Goal: Use online tool/utility: Use online tool/utility

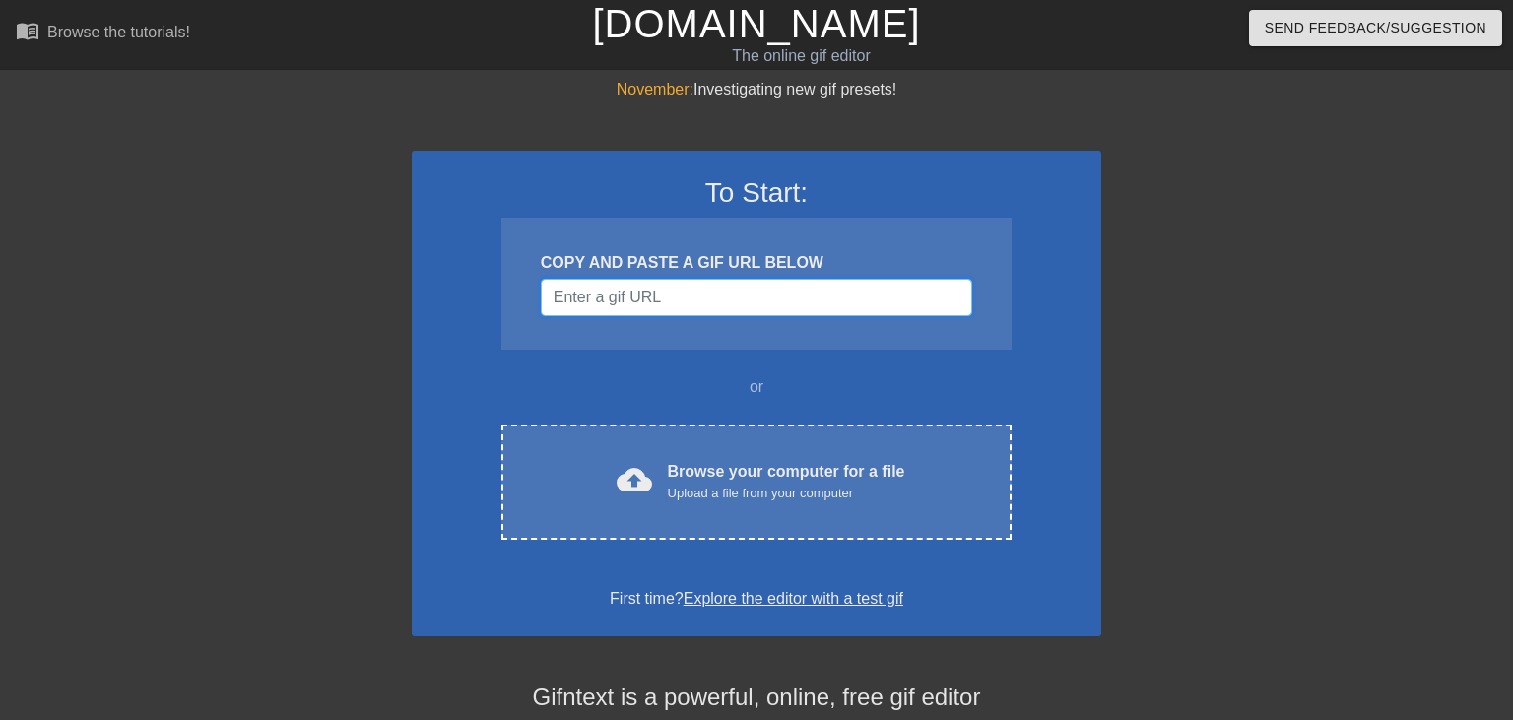
click at [636, 308] on input "Username" at bounding box center [757, 297] width 432 height 37
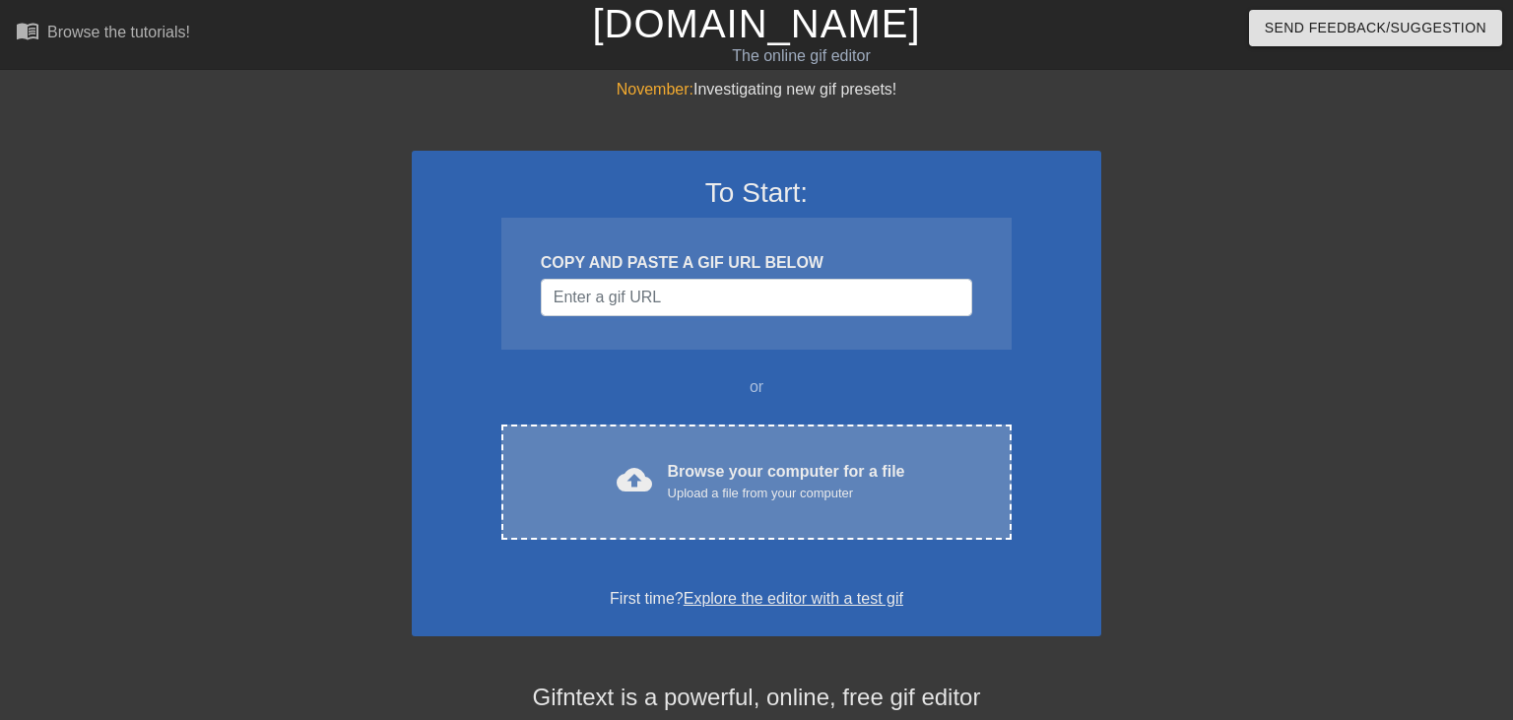
click at [665, 452] on div "cloud_upload Browse your computer for a file Upload a file from your computer C…" at bounding box center [757, 482] width 510 height 115
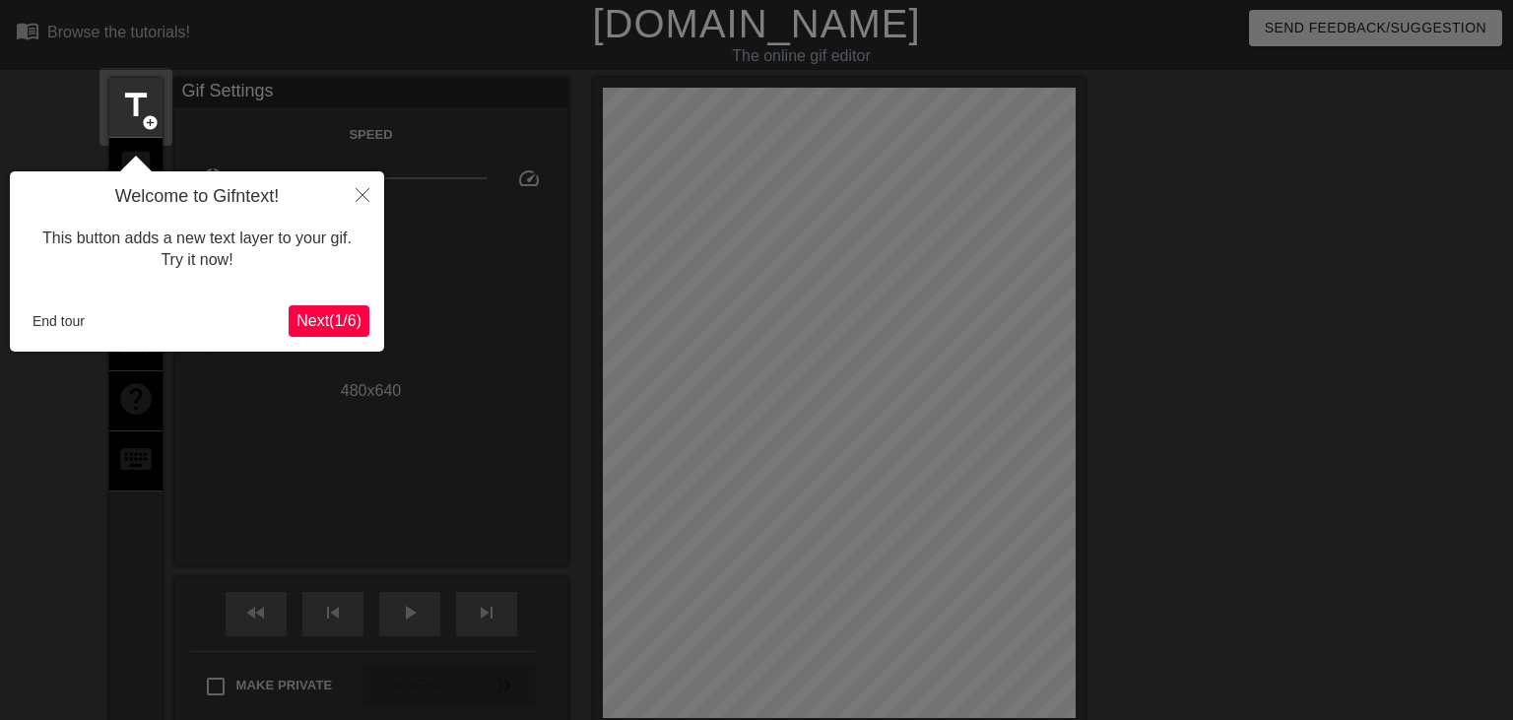
scroll to position [47, 0]
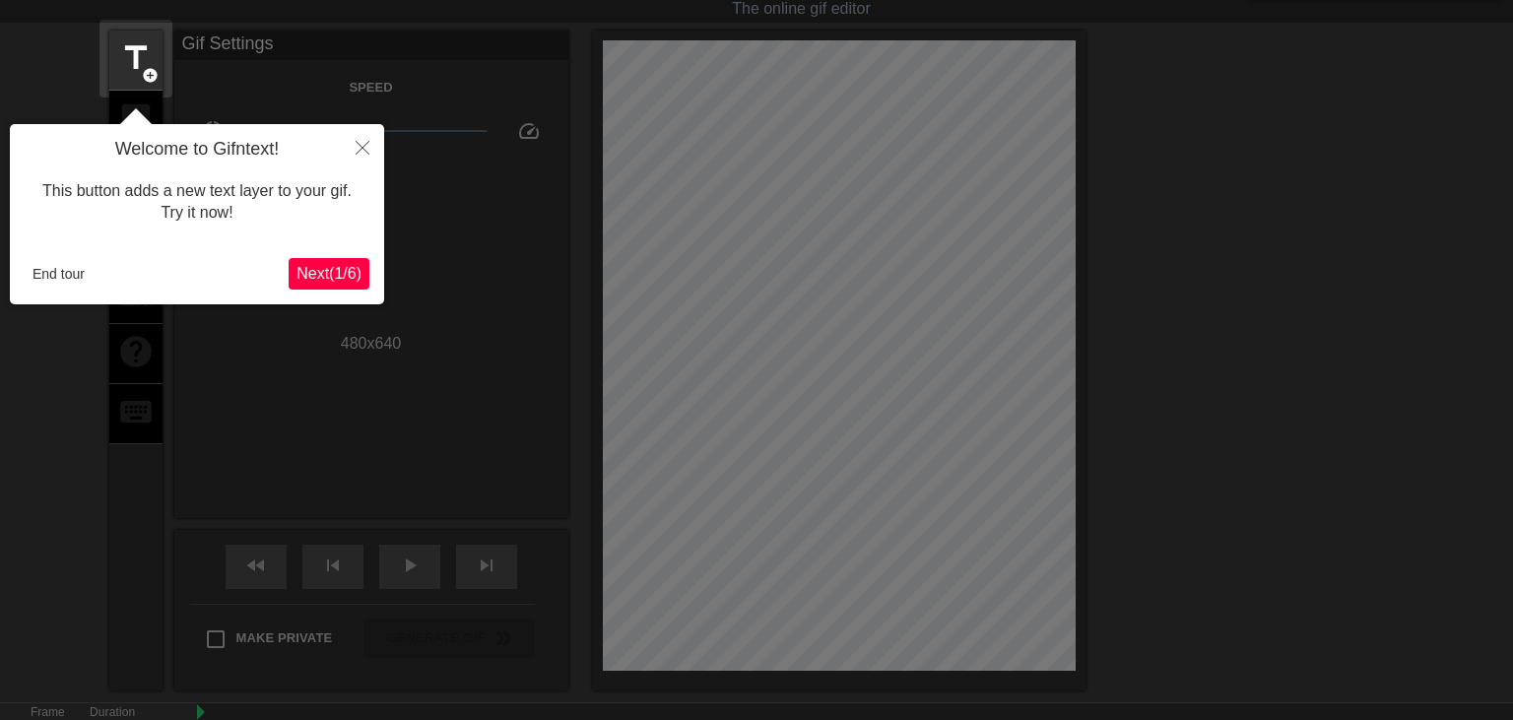
click at [303, 263] on button "Next ( 1 / 6 )" at bounding box center [329, 274] width 81 height 32
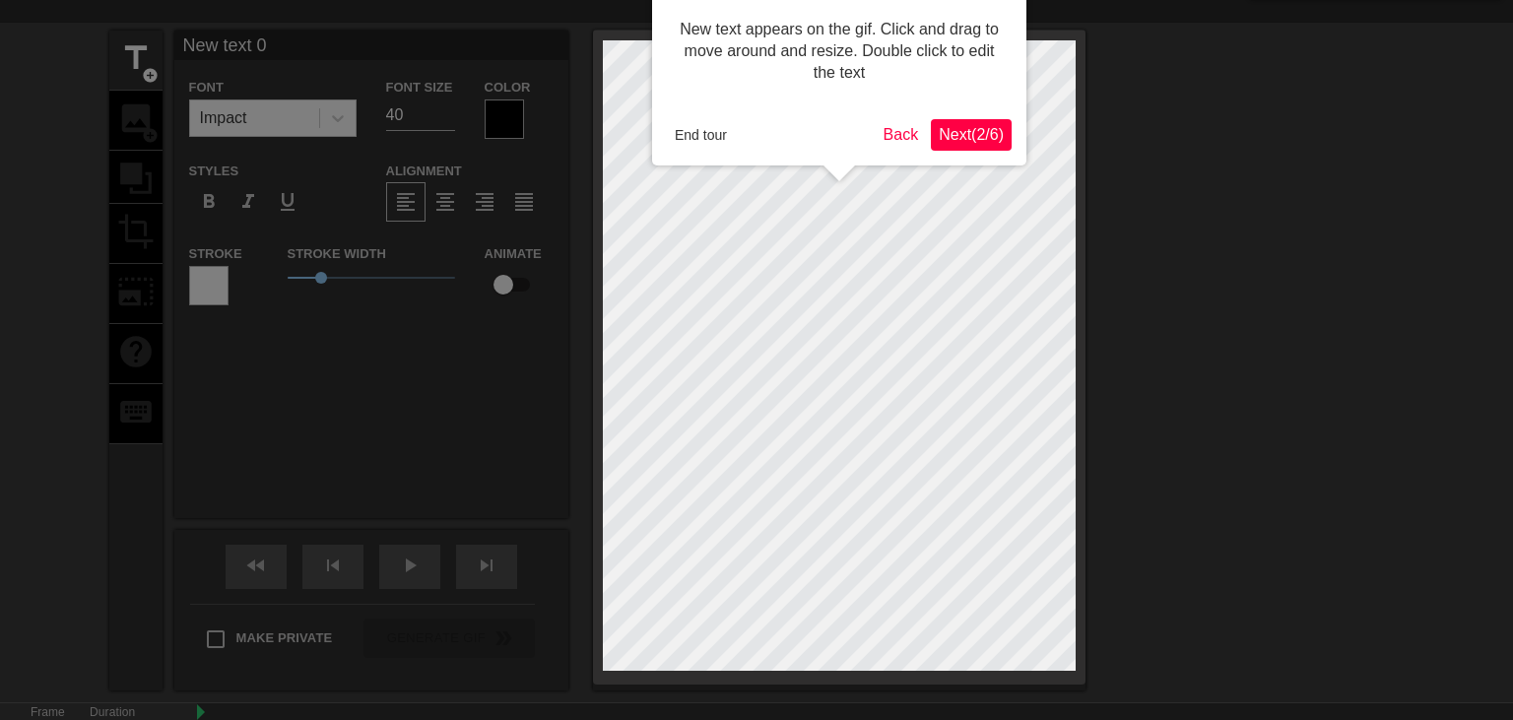
scroll to position [0, 0]
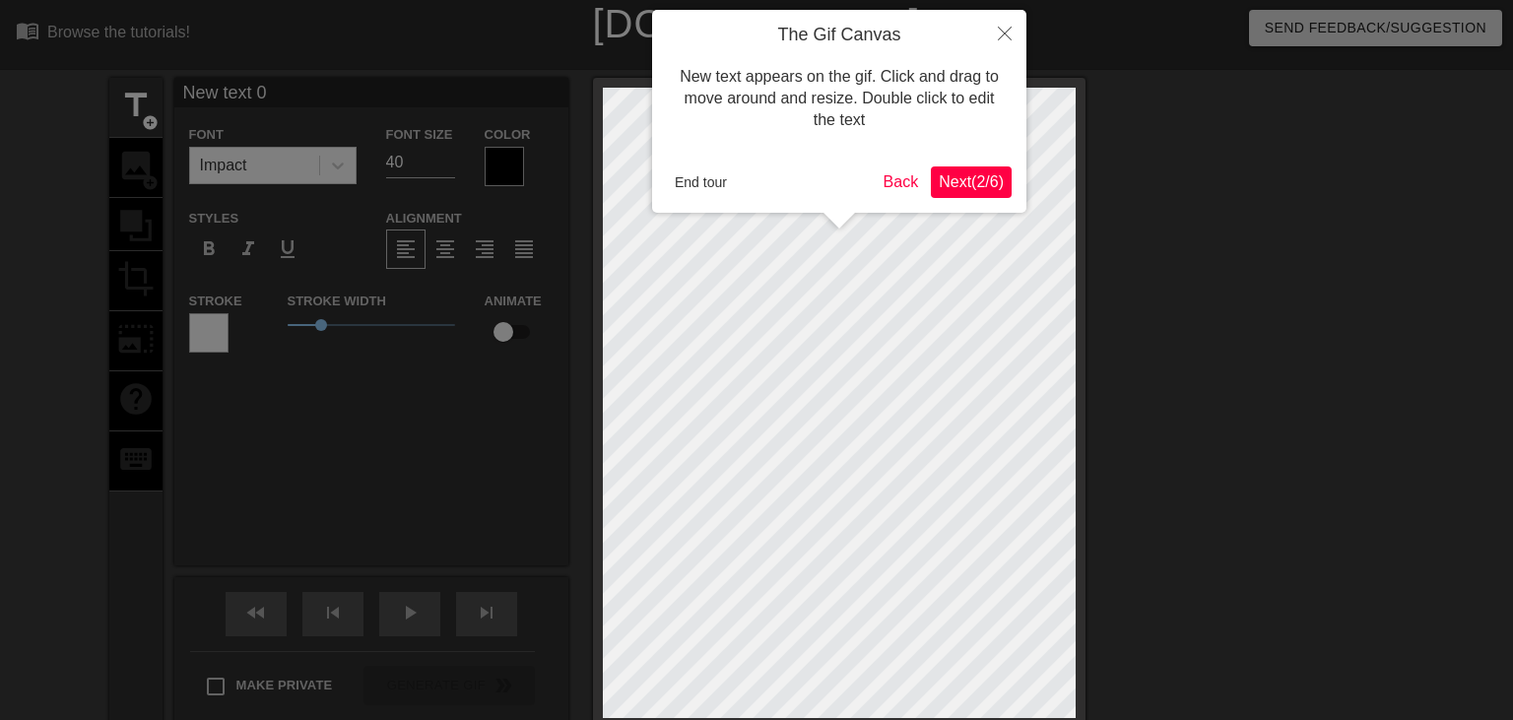
click at [988, 180] on span "Next ( 2 / 6 )" at bounding box center [971, 181] width 65 height 17
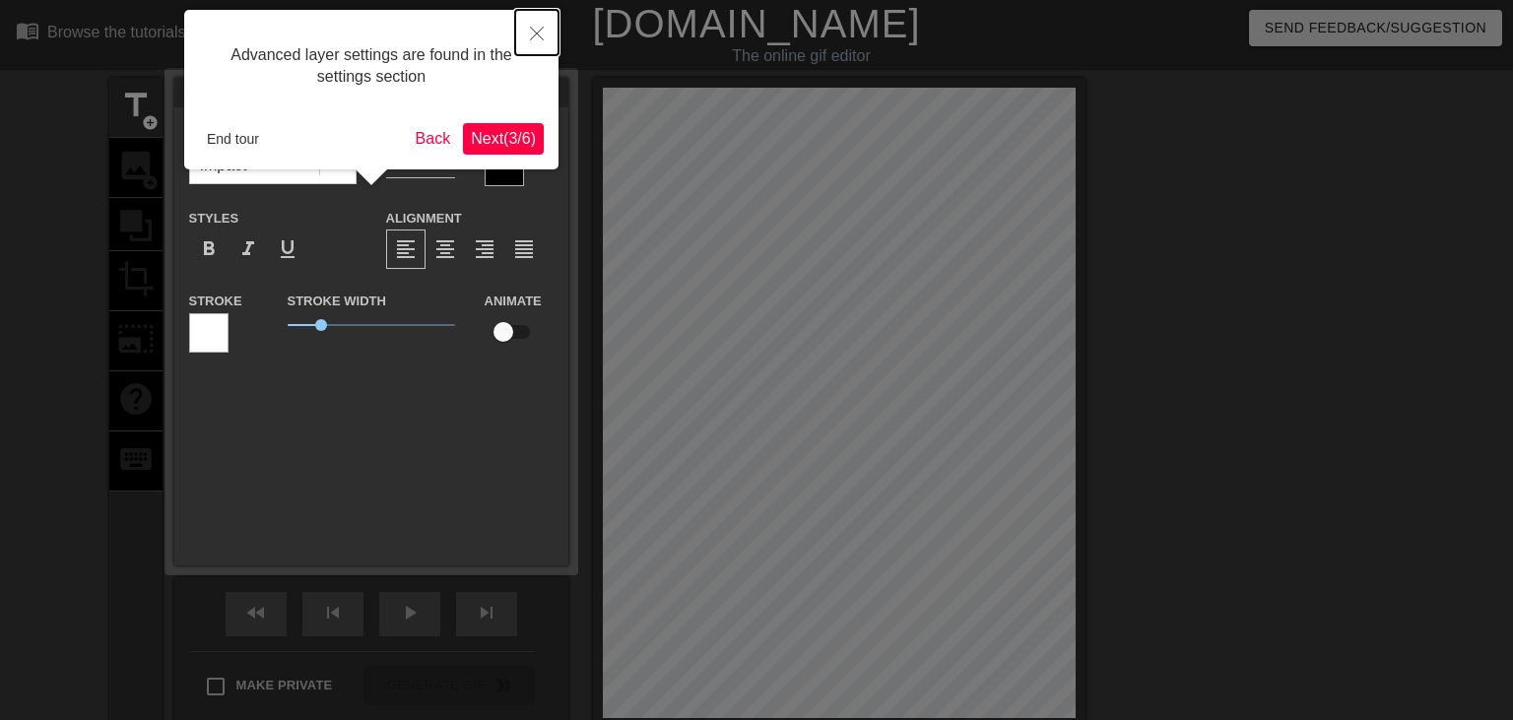
click at [546, 41] on button "Close" at bounding box center [536, 32] width 43 height 45
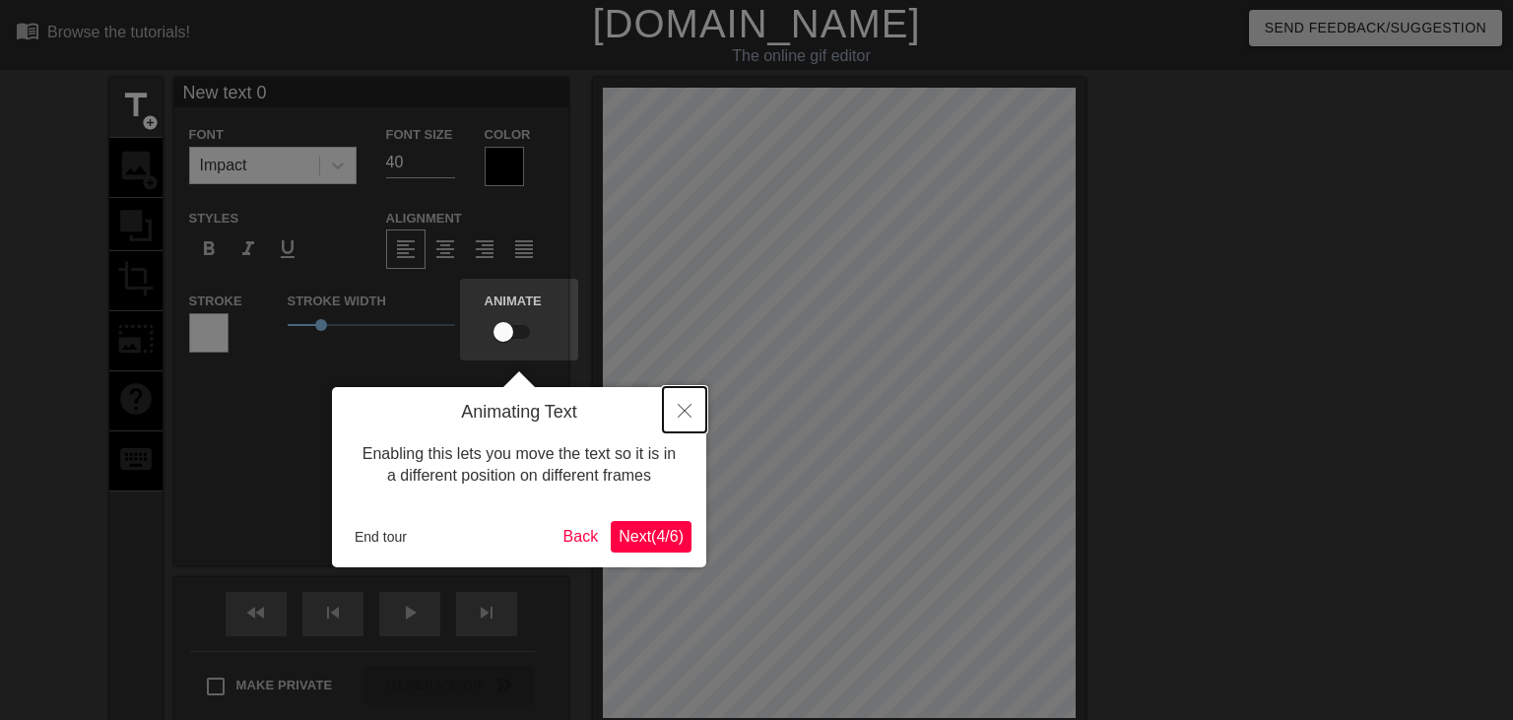
click at [688, 414] on icon "Close" at bounding box center [685, 411] width 14 height 14
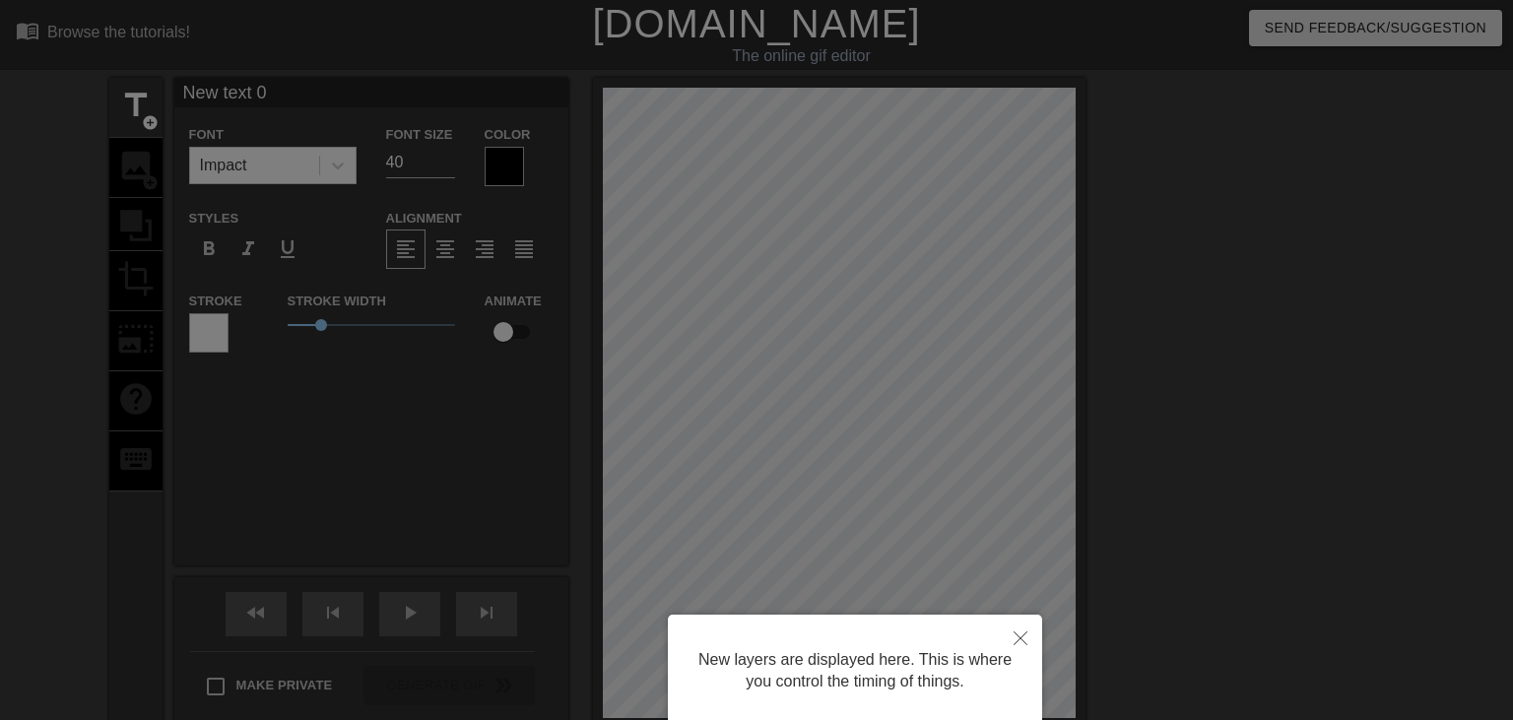
scroll to position [151, 0]
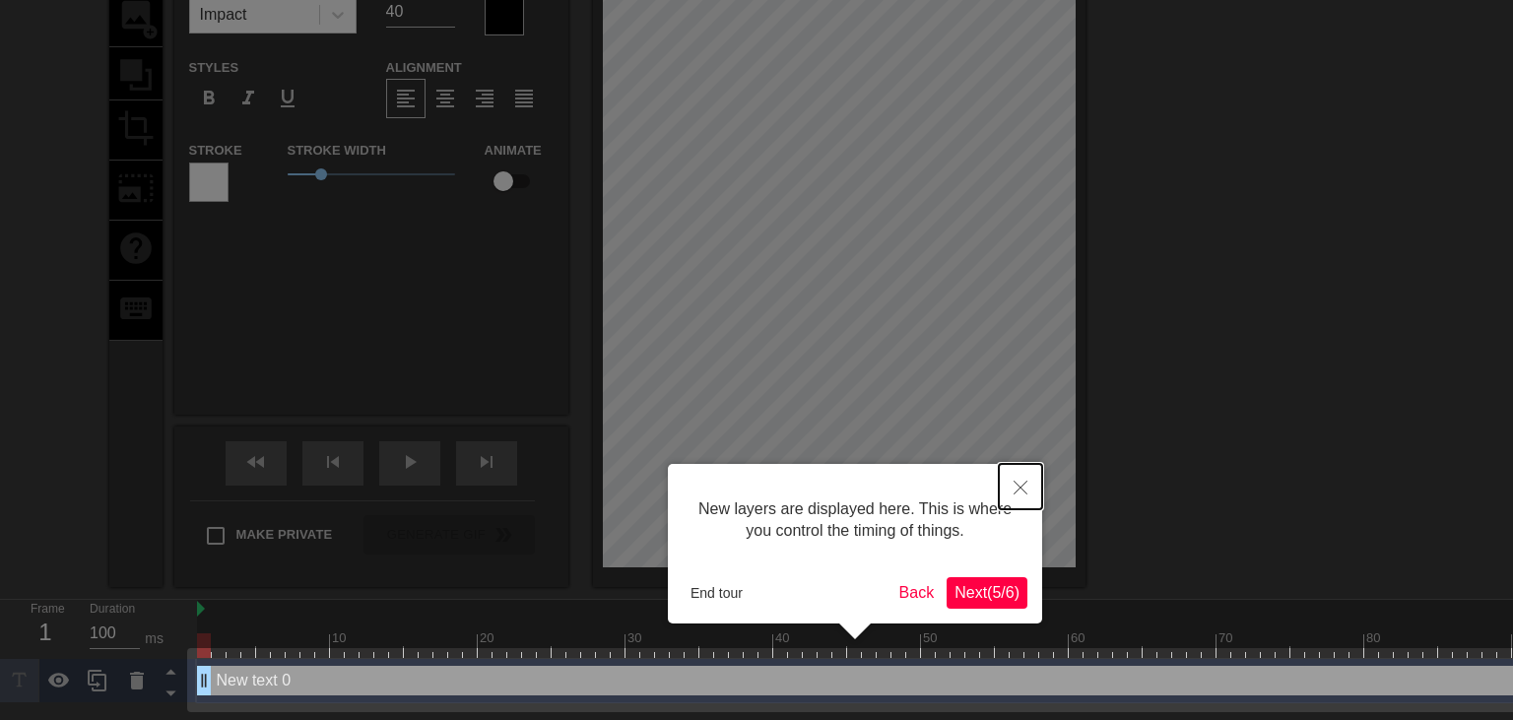
click at [1031, 493] on button "Close" at bounding box center [1020, 486] width 43 height 45
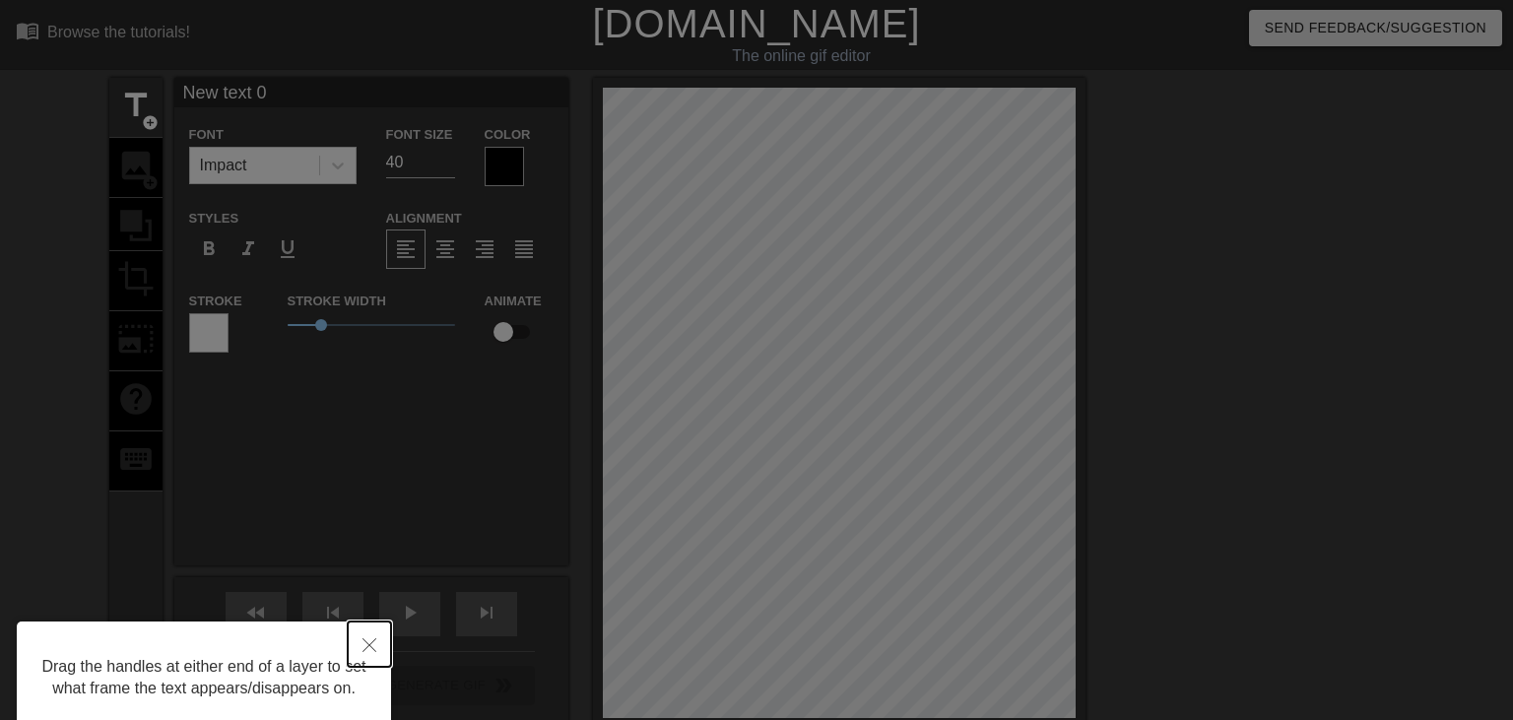
click at [370, 641] on icon "Close" at bounding box center [370, 645] width 14 height 14
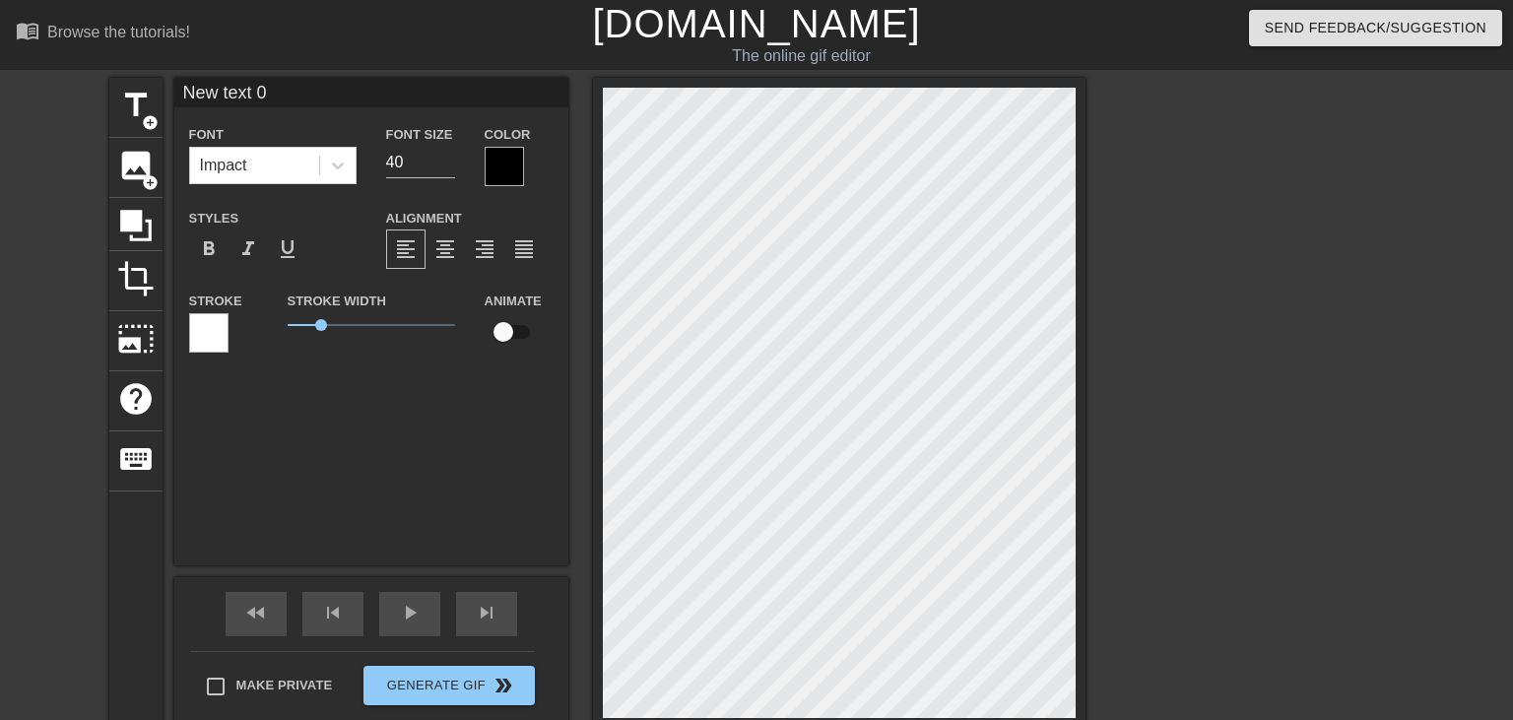
type input "New A 0"
type textarea "New A 0"
type input "h"
type textarea "h"
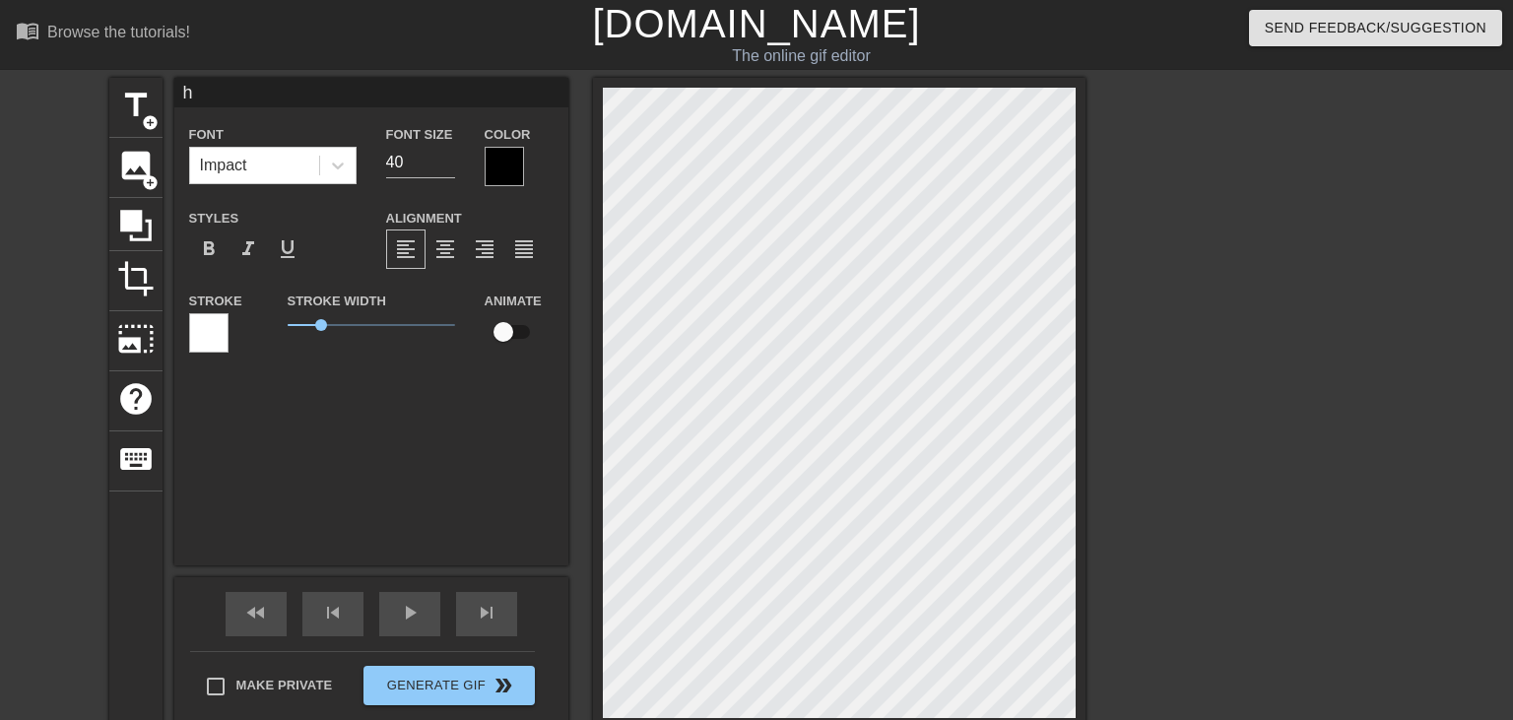
scroll to position [0, 0]
type input "hE"
type textarea "hE"
type input "hEY"
type textarea "hEY"
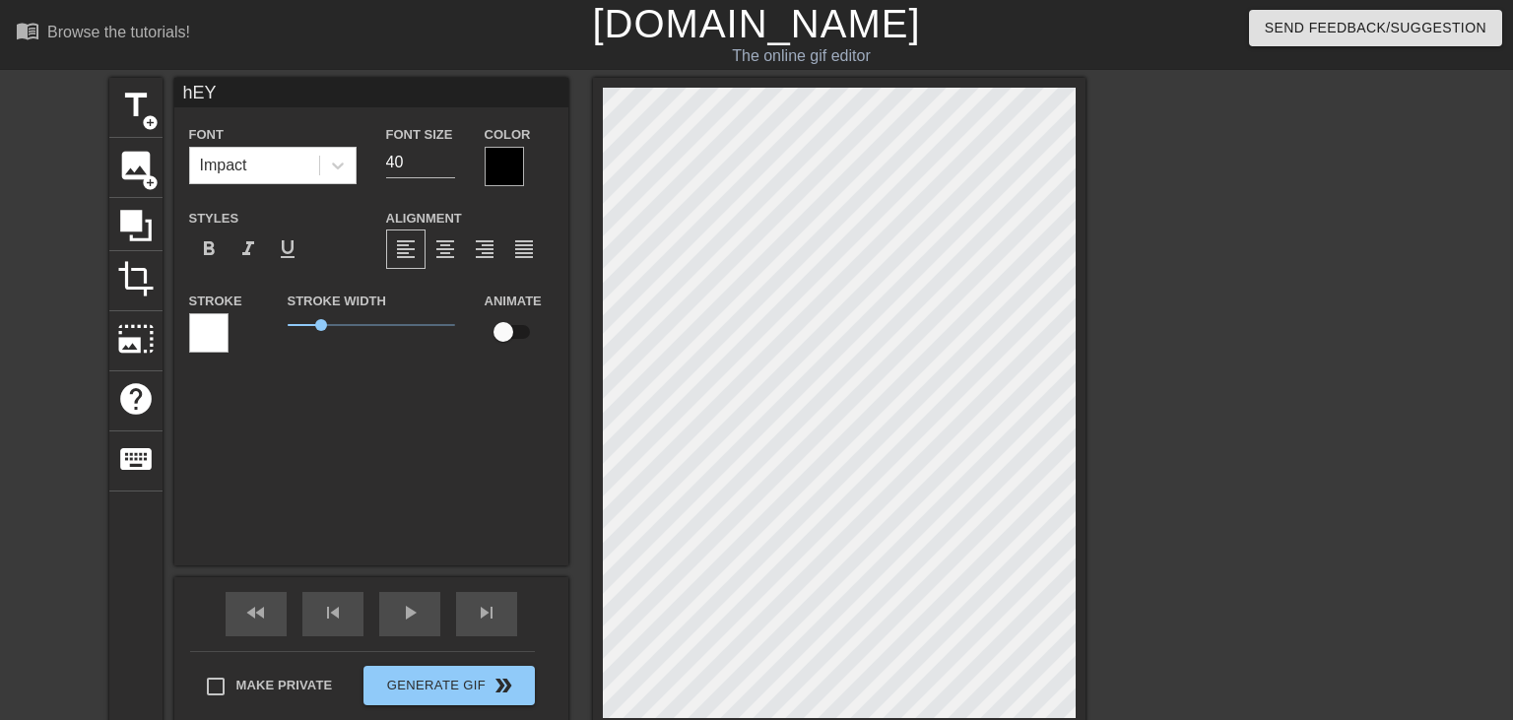
type input "hEY"
type textarea "hEY"
type input "hEY a"
type textarea "hEY a"
type input "hEY"
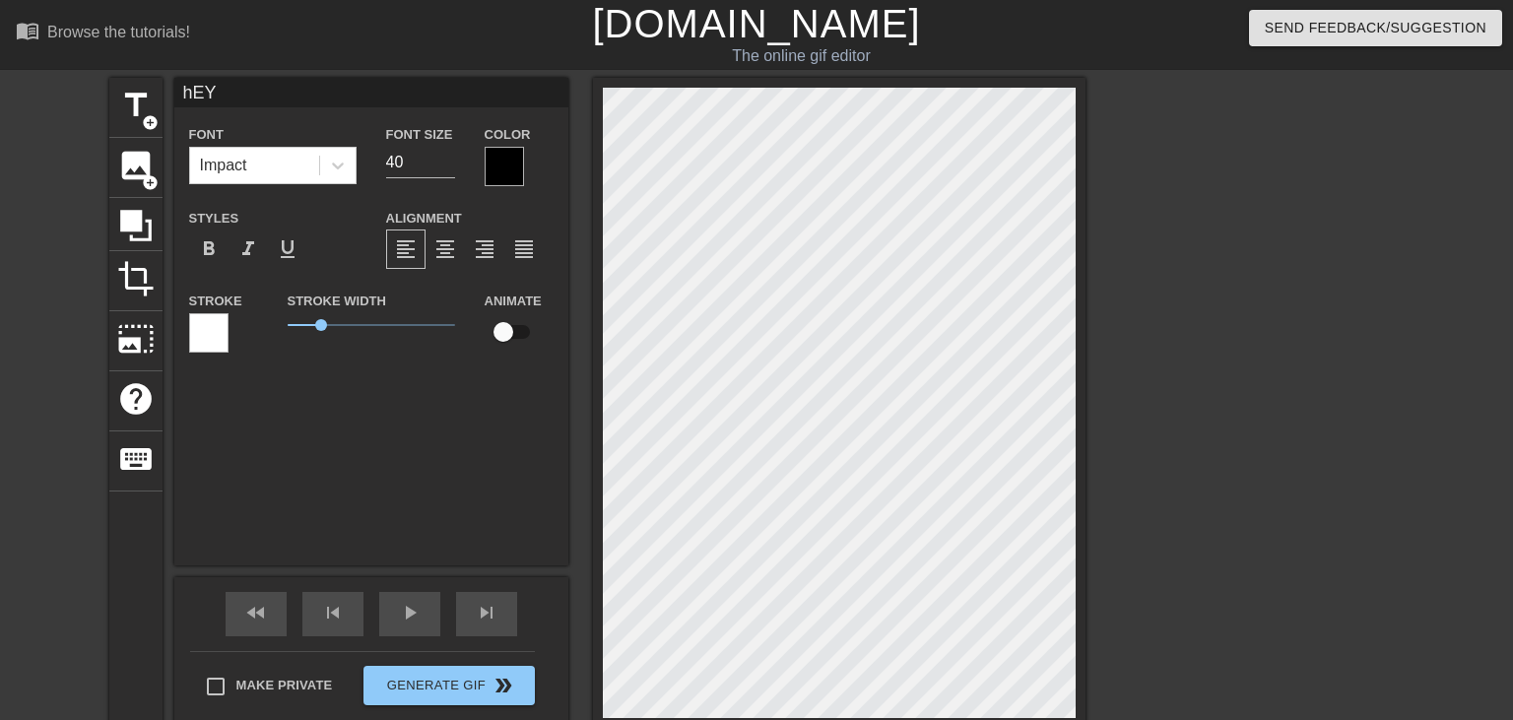
type textarea "hEY"
type input "hEY"
type textarea "hEY"
type input "hE"
type textarea "hE"
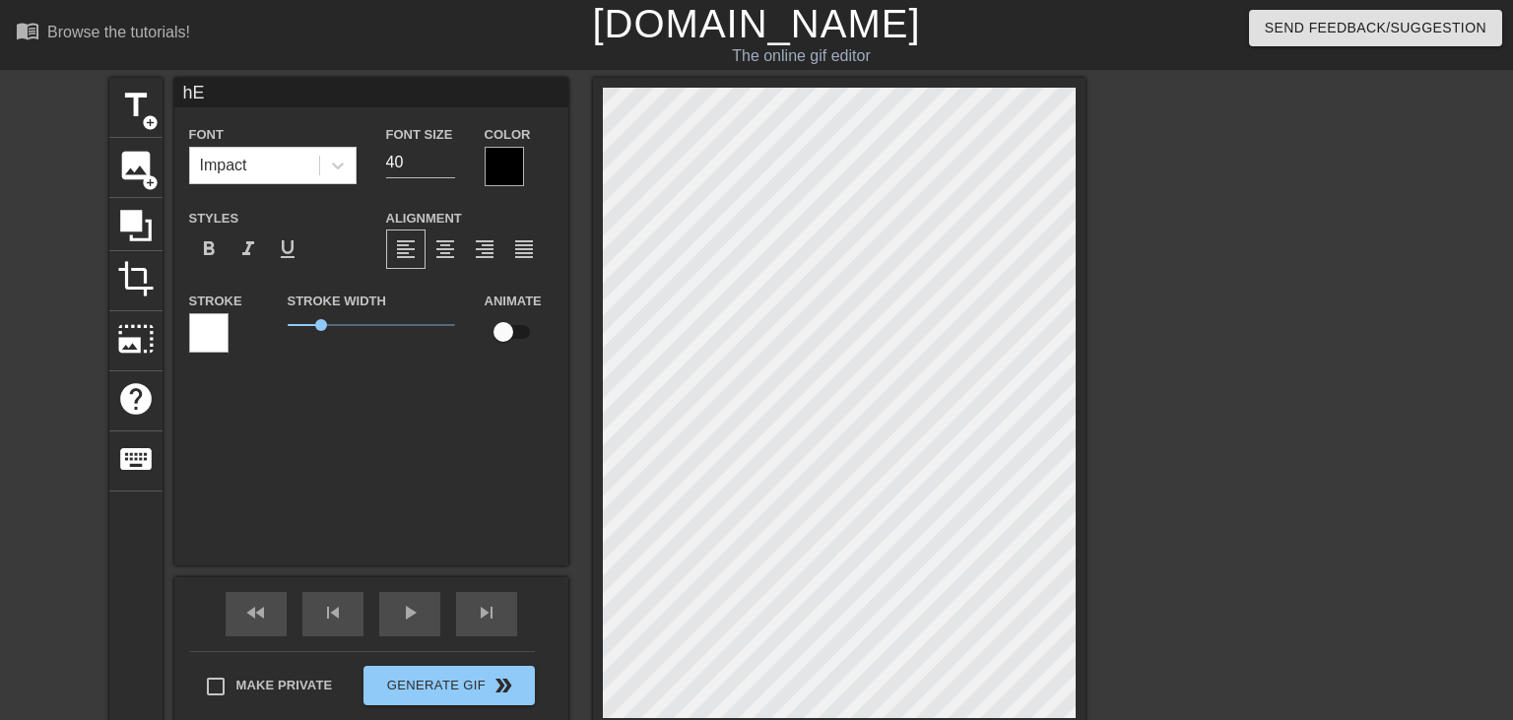
type input "h"
type textarea "h"
type input "H"
type textarea "H"
type input "He"
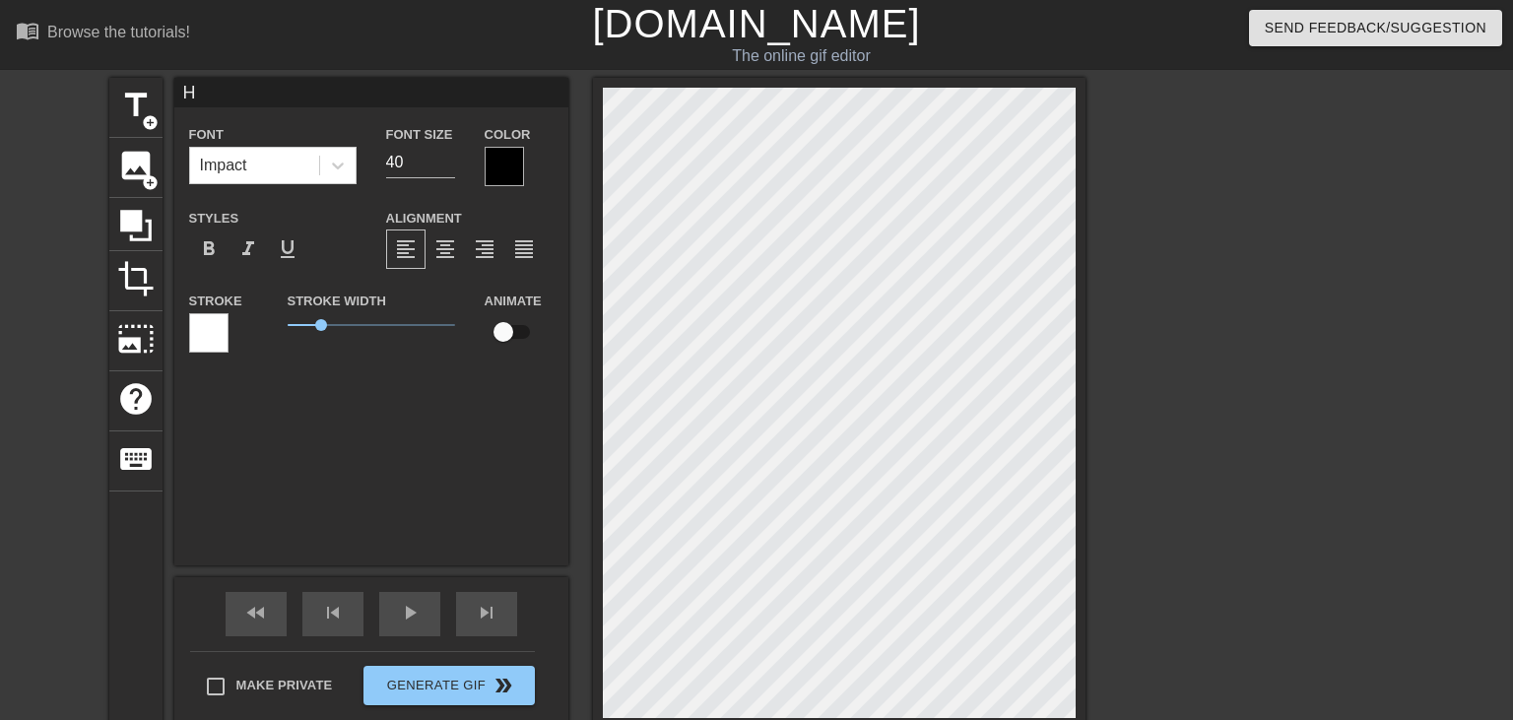
type textarea "He"
type input "Hey"
type textarea "Hey"
type input "Hey,"
type textarea "Hey,"
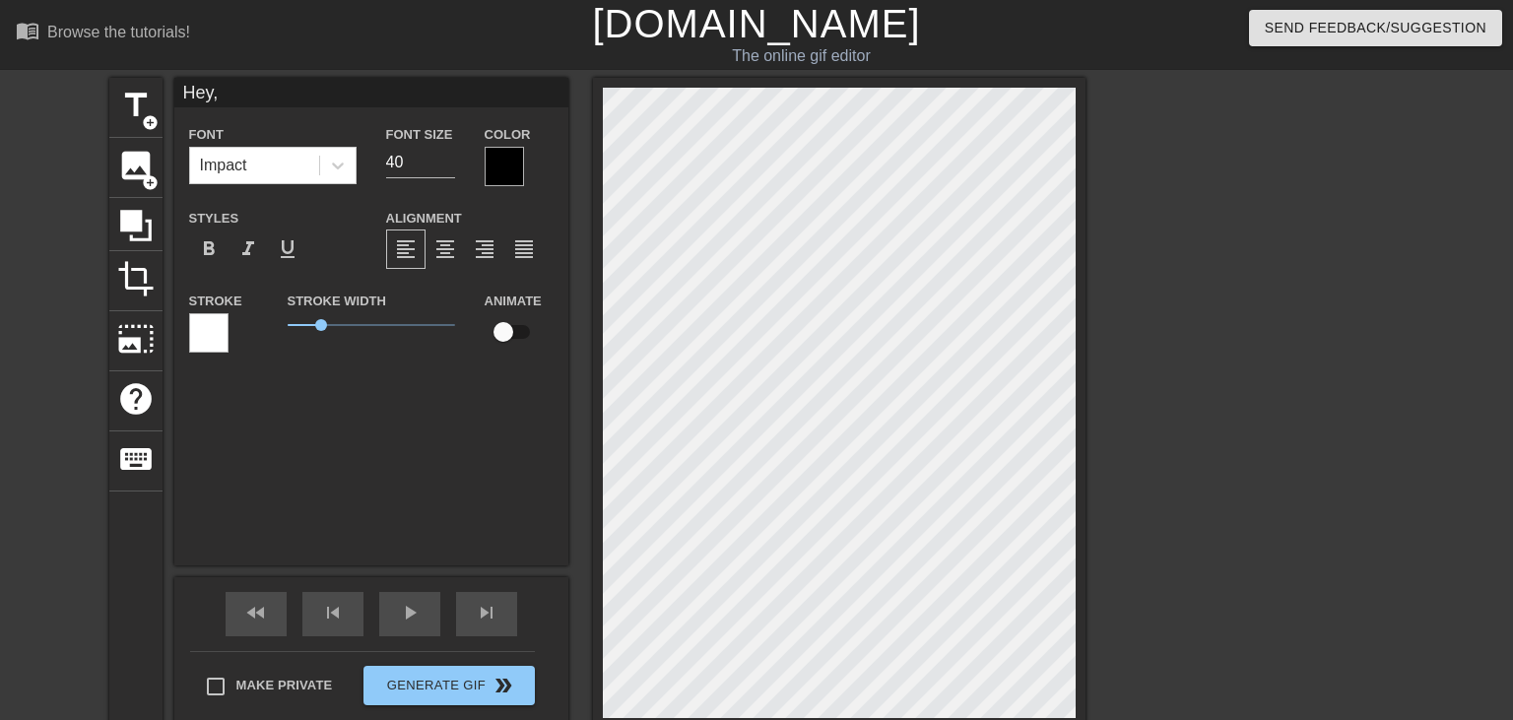
type input "Hey,"
type textarea "Hey, A"
type input "Hey,"
type textarea "Hey,"
type input "Hey,"
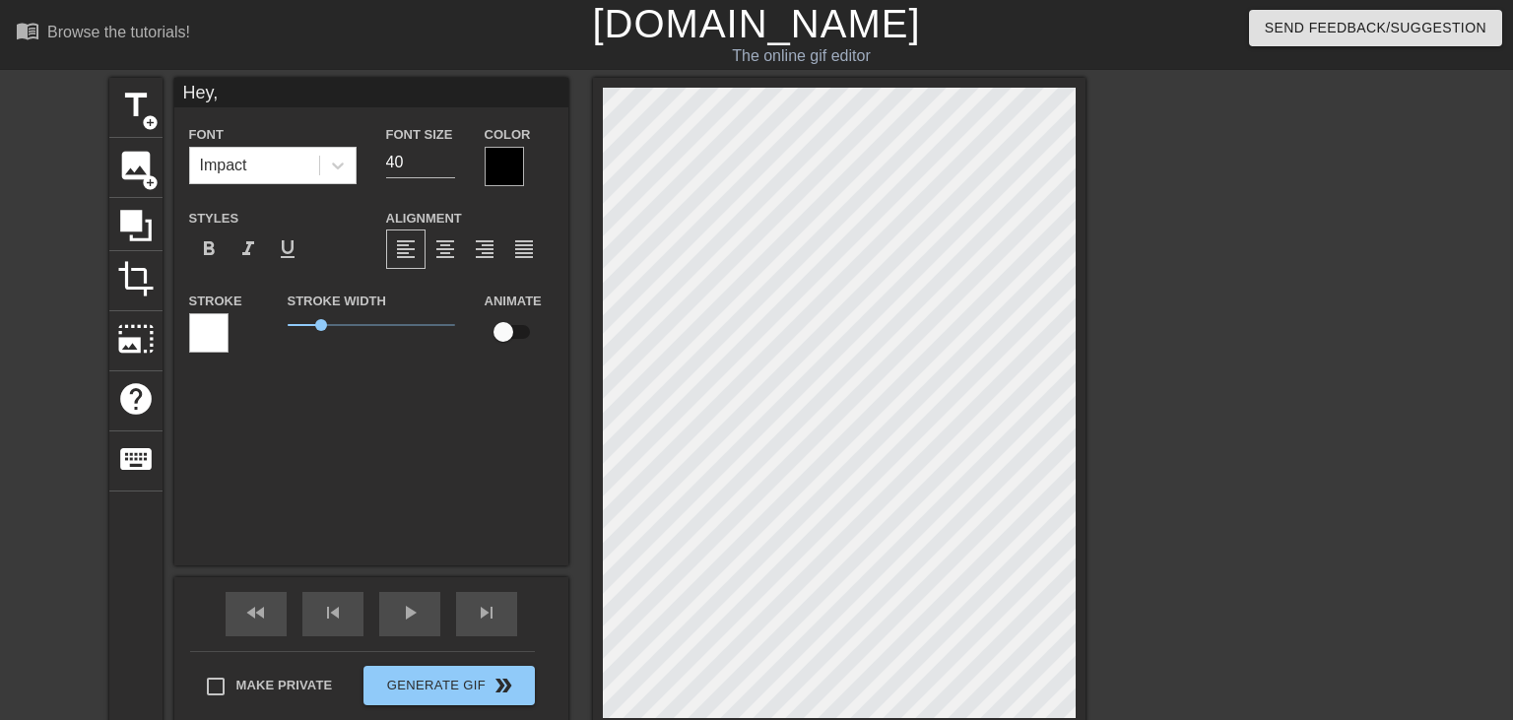
type textarea "Hey,"
type input "Hey"
type textarea "Hey"
type input "Hey"
type textarea "Hey"
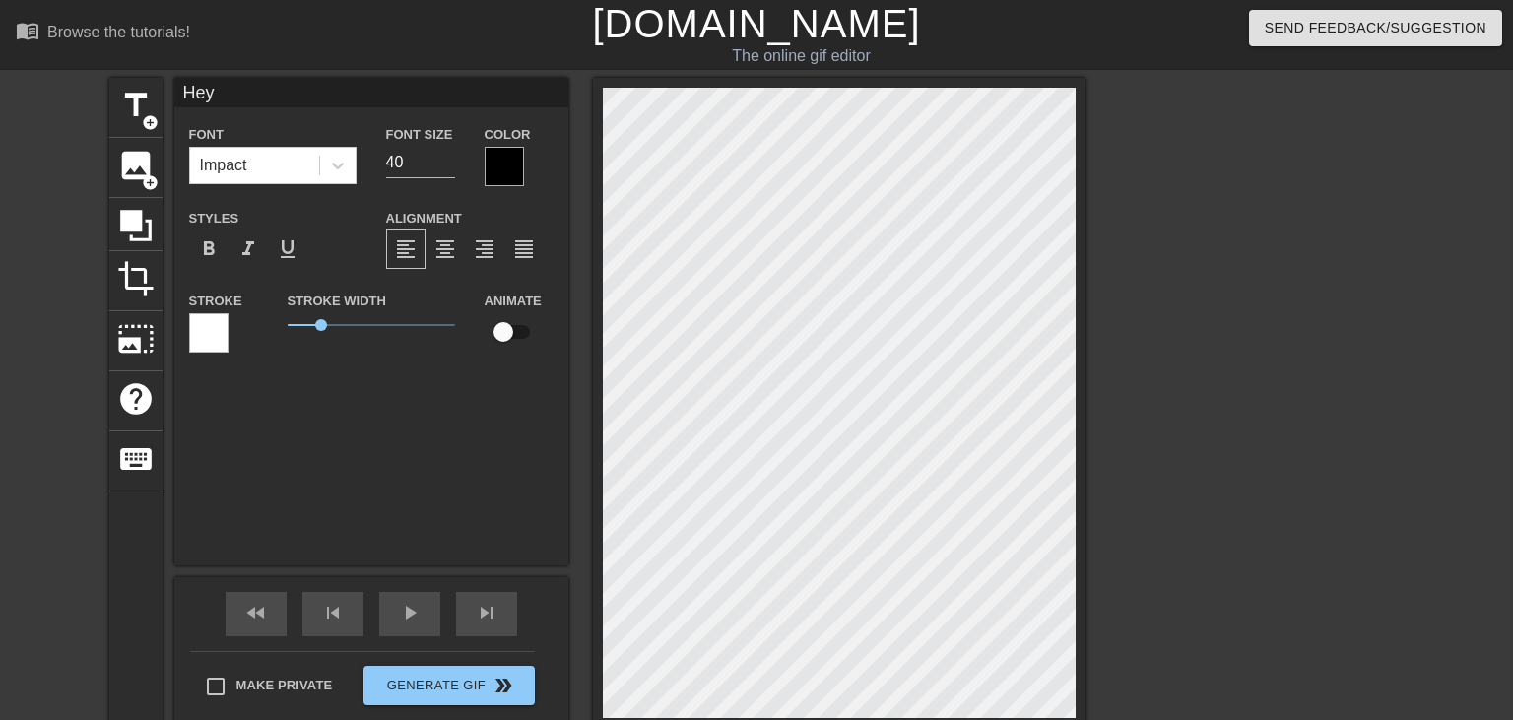
type input "Hey A"
type textarea "Hey A"
type input "Hey A,"
type textarea "Hey A,"
type input "Hey A,"
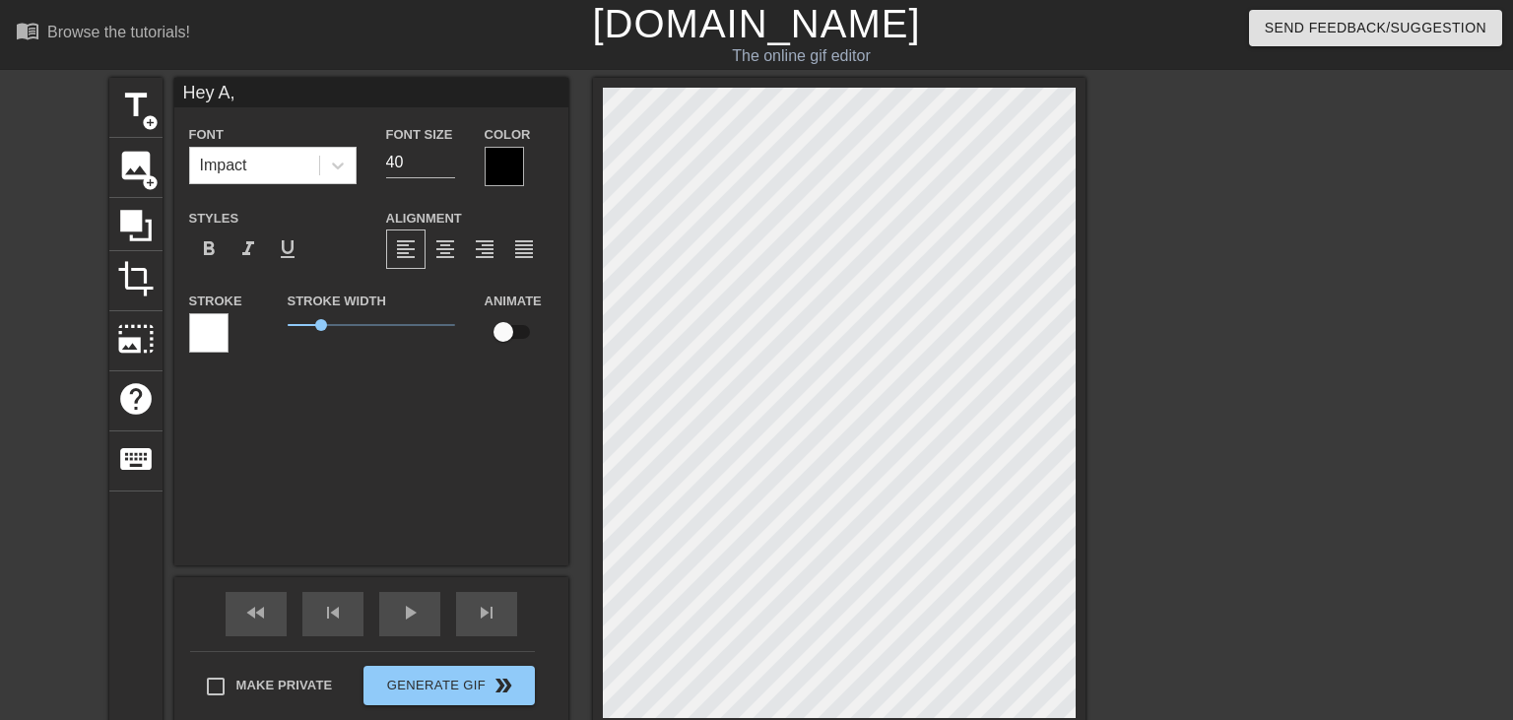
type textarea "Hey A,"
type input "Hey A, y"
type textarea "Hey A, y"
type input "Hey A, yo"
type textarea "Hey A, yo"
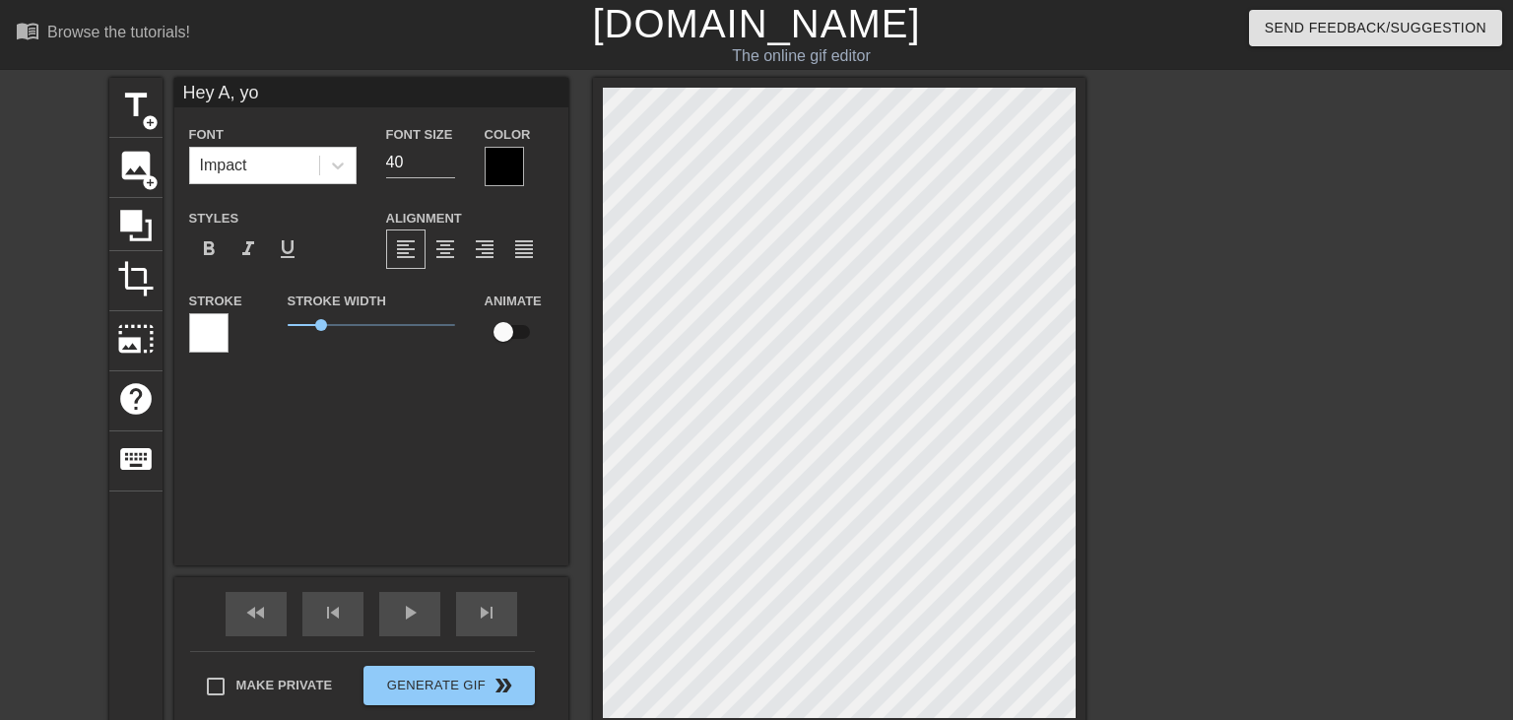
type input "Hey A, you"
type textarea "Hey A, you"
type input "Hey A, you'"
type textarea "Hey A, you'"
type input "Hey A, you'r"
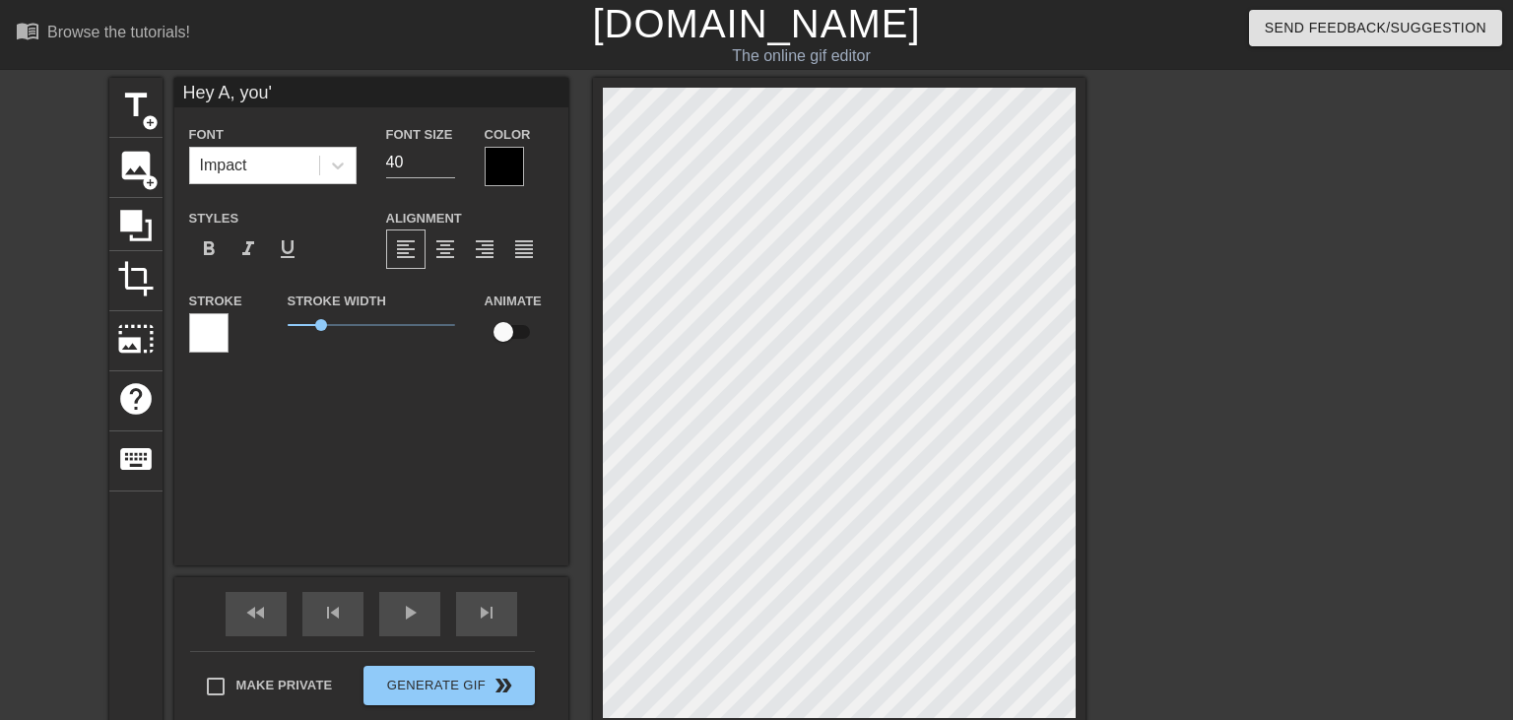
type textarea "Hey A, you'r"
type input "Hey A, you're"
type textarea "Hey A, you're"
type input "Hey A, you're"
type textarea "Hey A, you're"
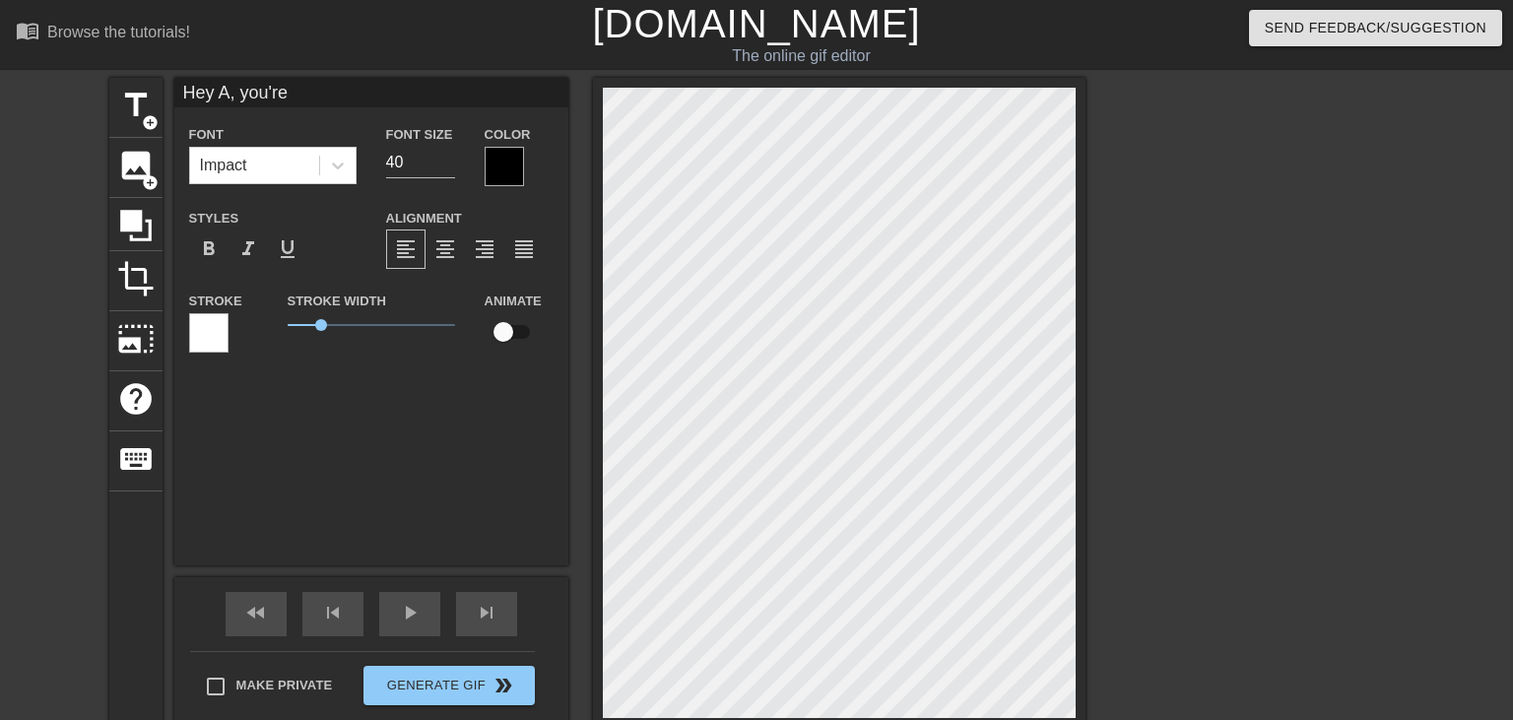
type input "Hey A, you're a"
type textarea "Hey A, you're a"
type input "Hey A, you're a."
type textarea "Hey A, you're a."
type input "Hey A, you're a.."
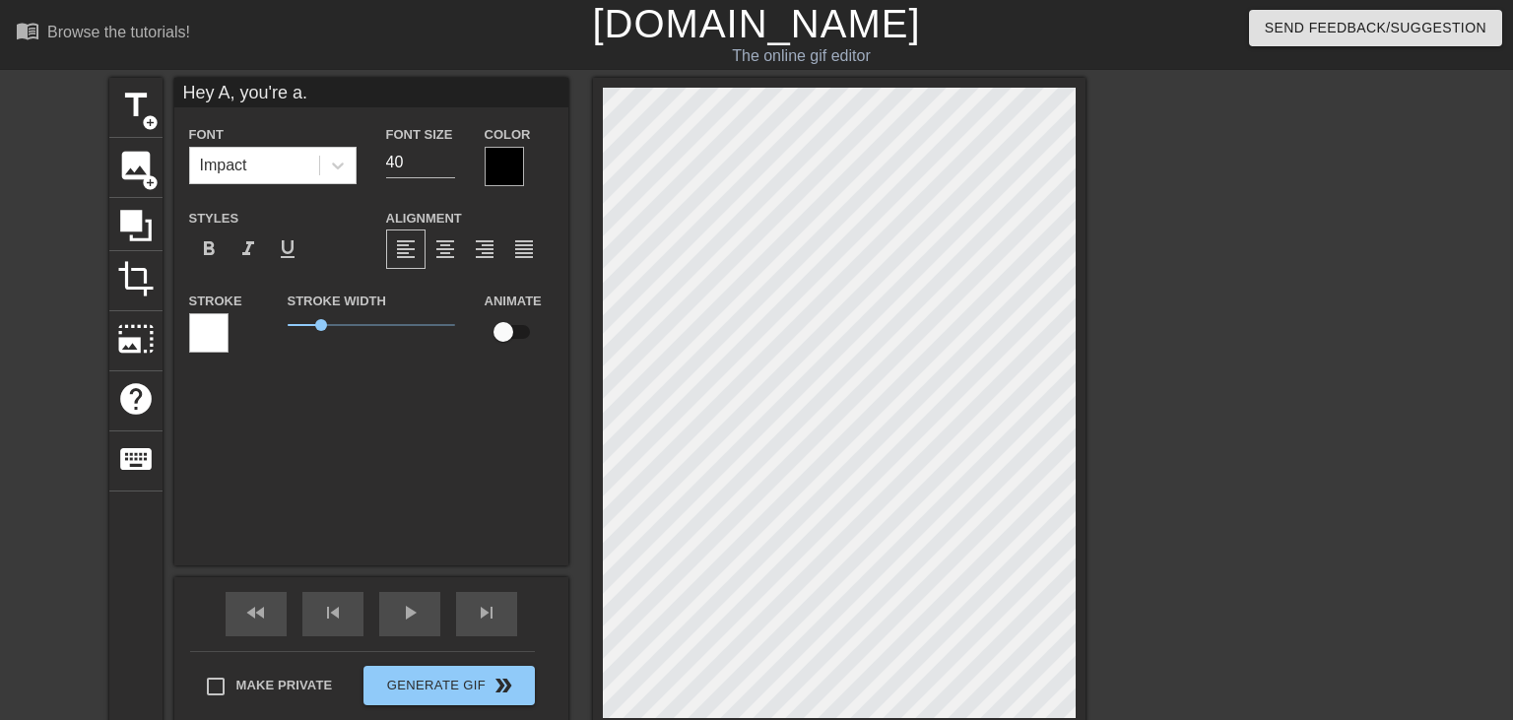
type textarea "Hey A, you're a.."
type input "Hey A, you're a..."
type textarea "Hey A, you're a..."
click at [388, 166] on input "40" at bounding box center [420, 163] width 69 height 32
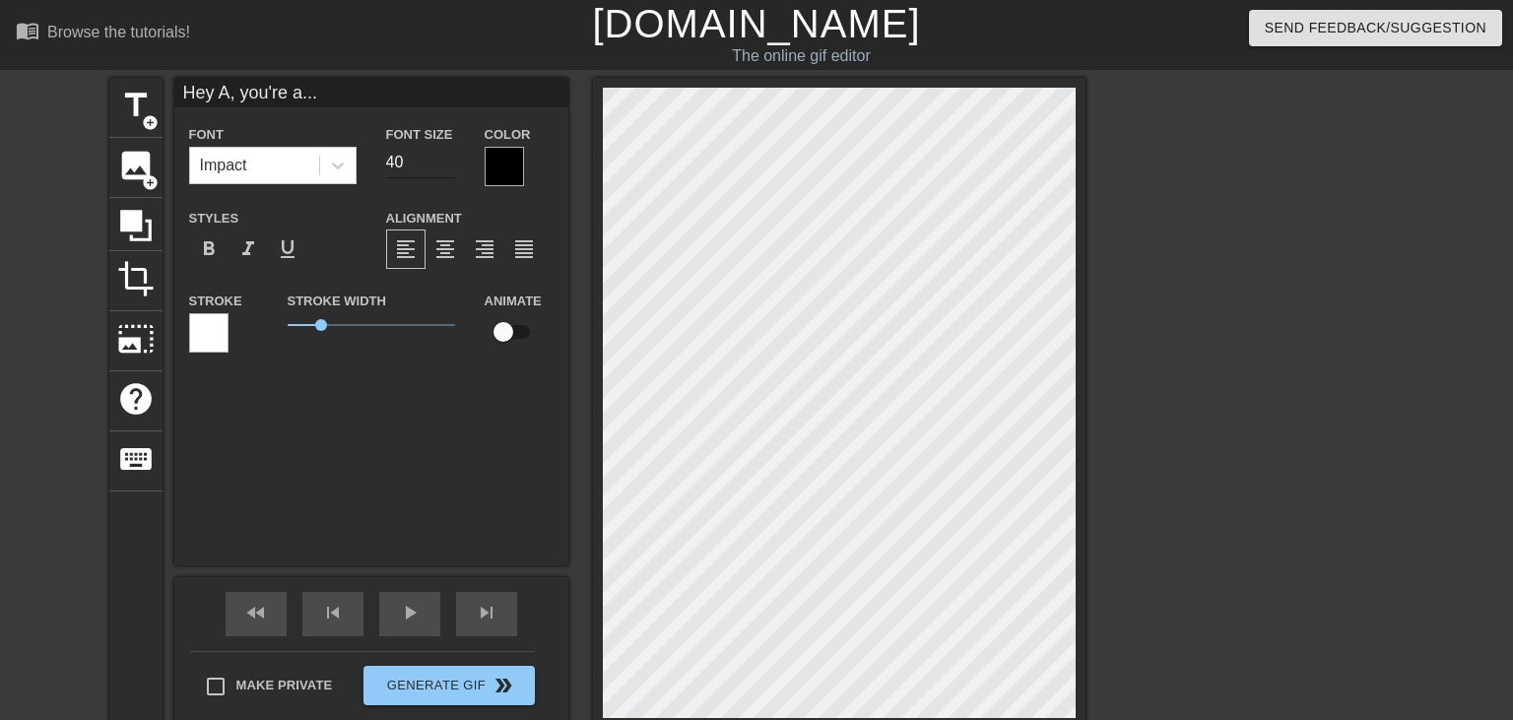
scroll to position [0, 4]
click at [516, 159] on div at bounding box center [504, 166] width 39 height 39
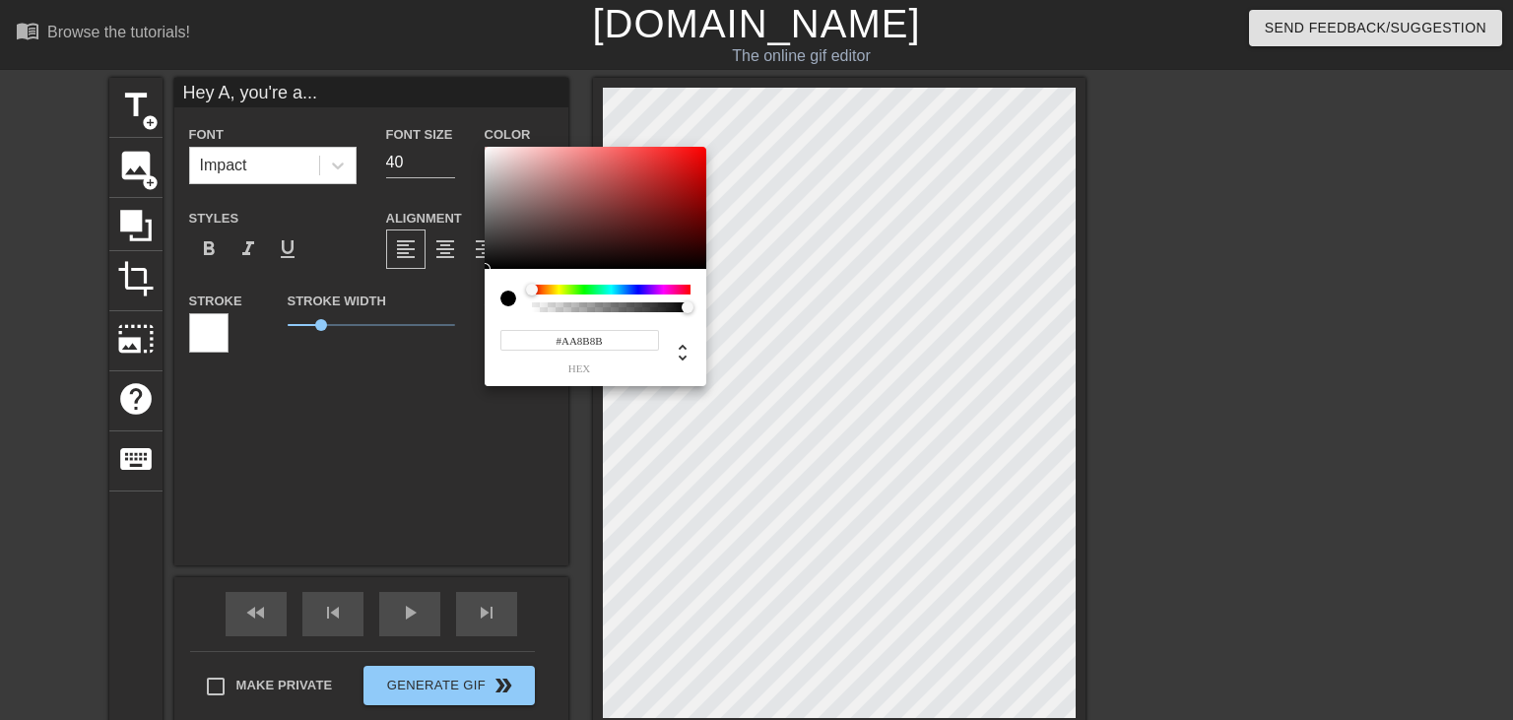
type input "#FFFFFF"
drag, startPoint x: 552, startPoint y: 211, endPoint x: 390, endPoint y: 73, distance: 212.5
click at [485, 147] on div at bounding box center [596, 208] width 222 height 122
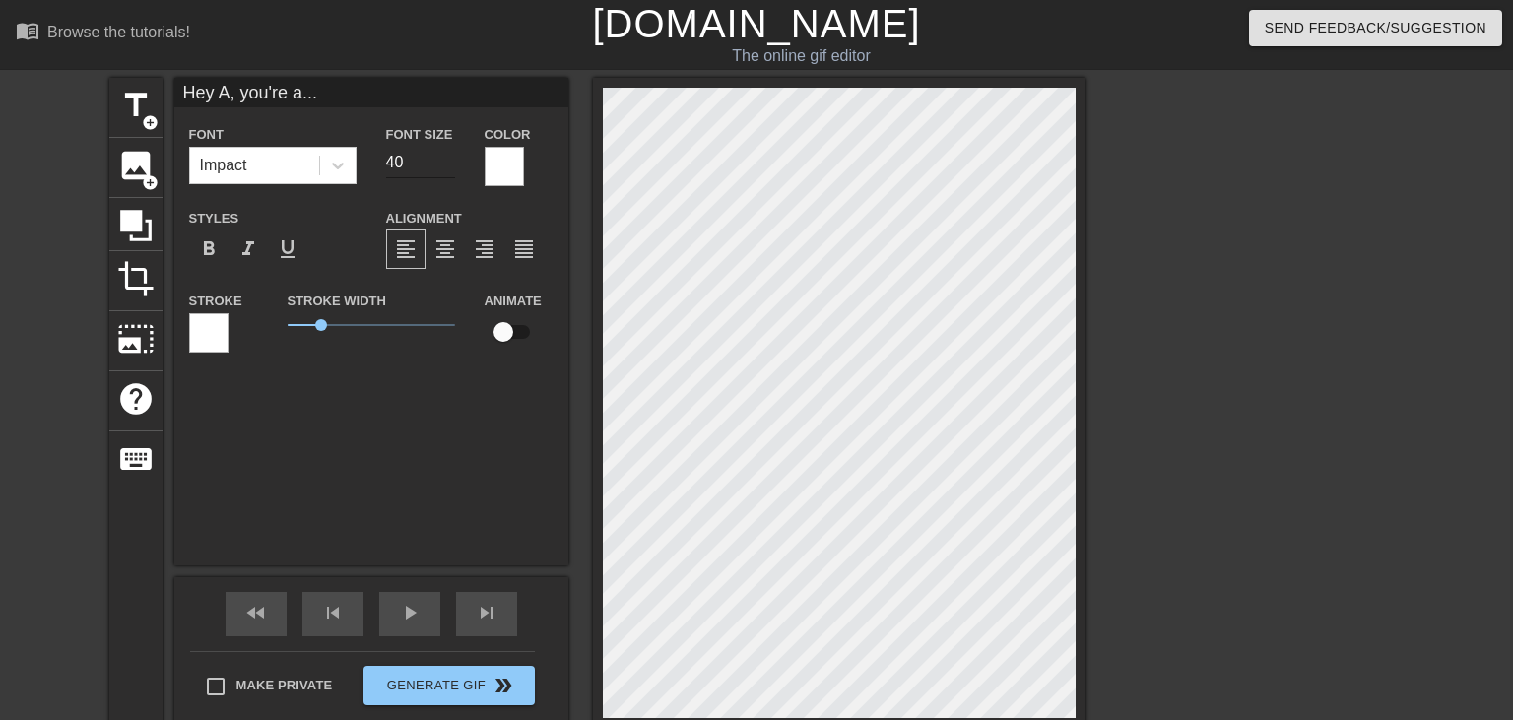
click at [418, 164] on input "40" at bounding box center [420, 163] width 69 height 32
type input "8"
type input "70"
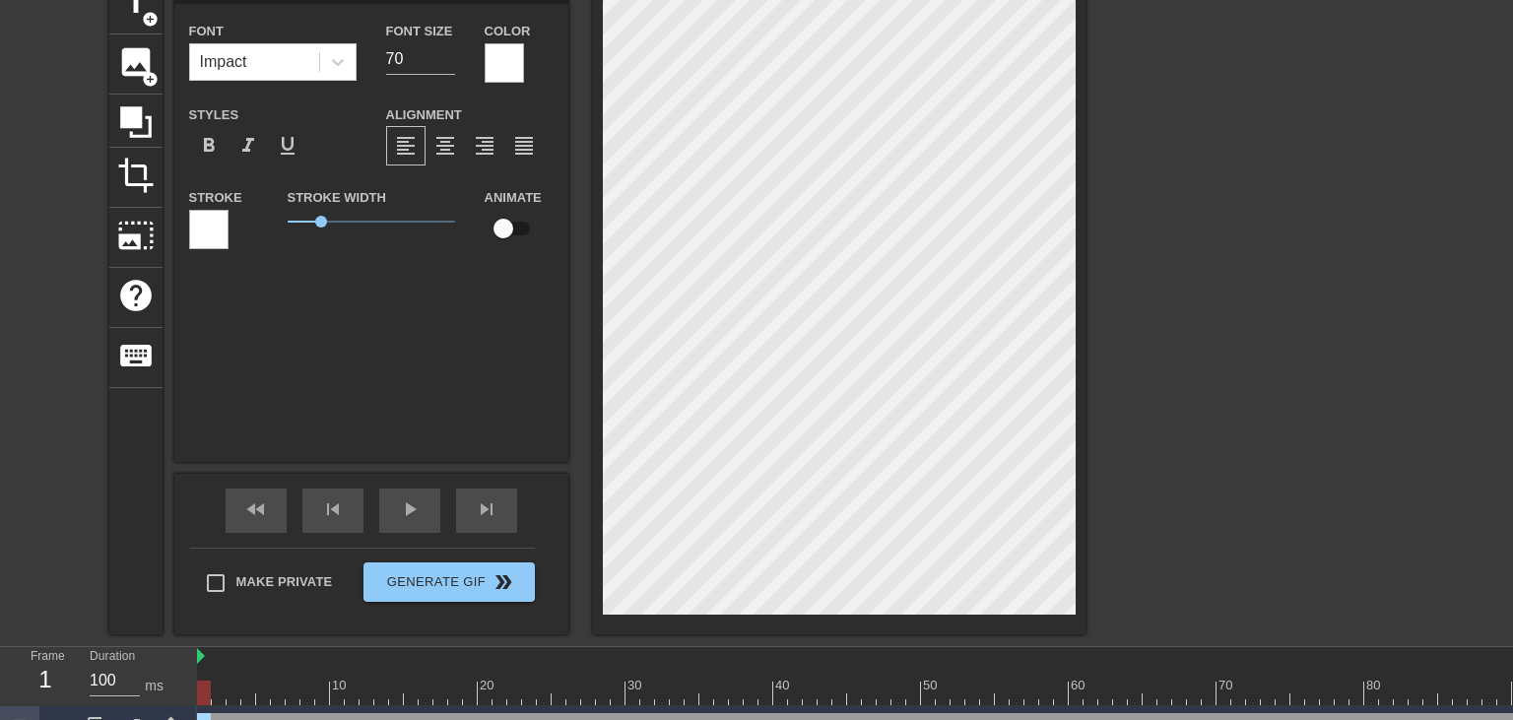
scroll to position [0, 5]
click at [495, 56] on div at bounding box center [504, 62] width 39 height 39
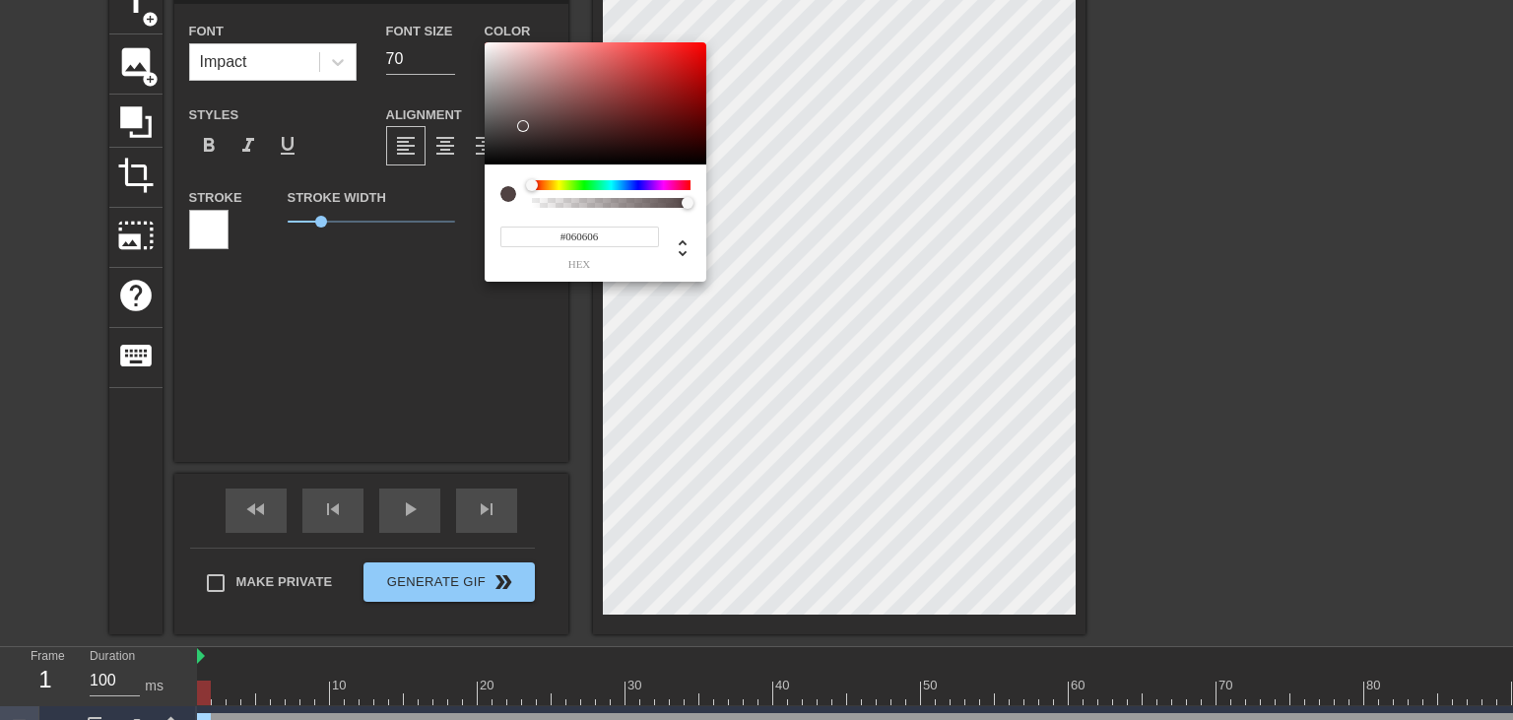
type input "#000000"
drag, startPoint x: 511, startPoint y: 130, endPoint x: 403, endPoint y: 248, distance: 160.4
click at [485, 165] on div at bounding box center [596, 103] width 222 height 122
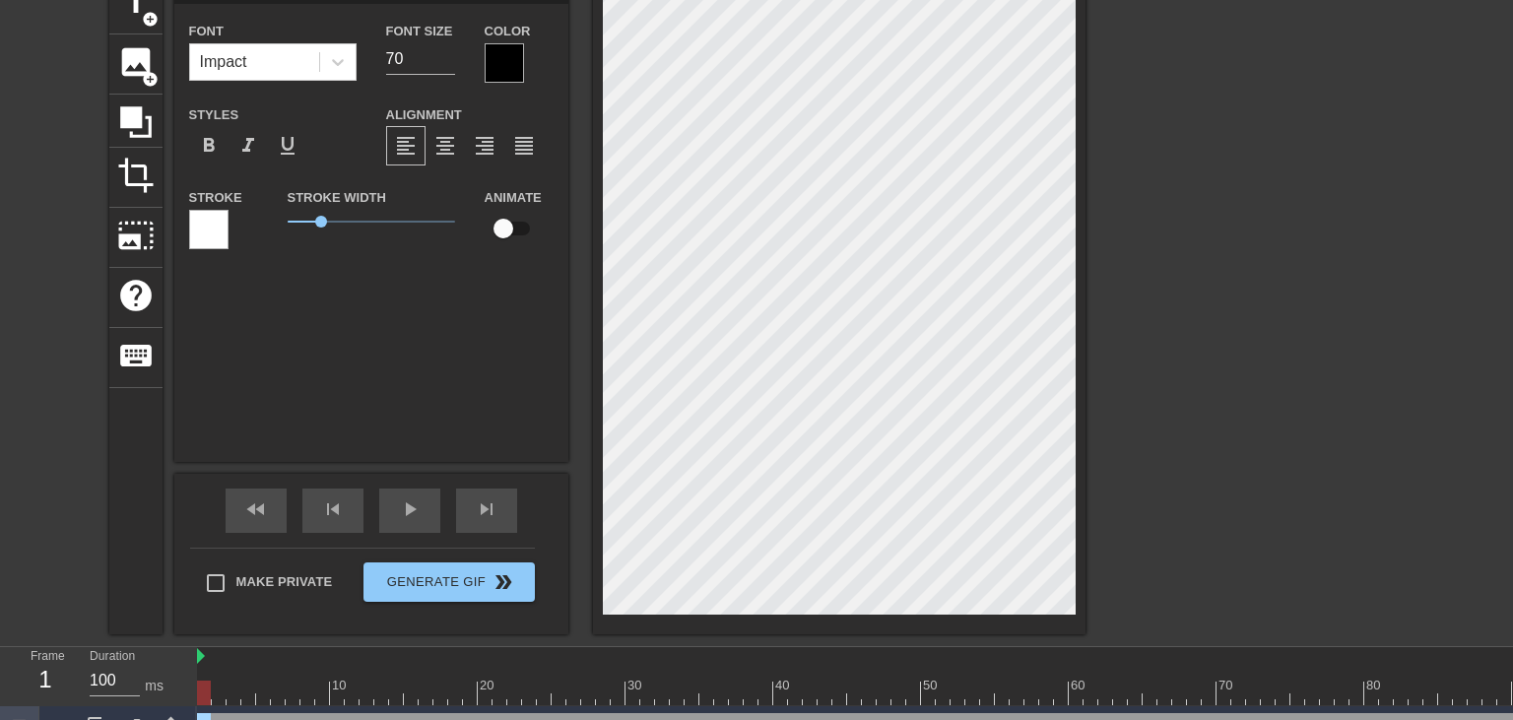
scroll to position [0, 0]
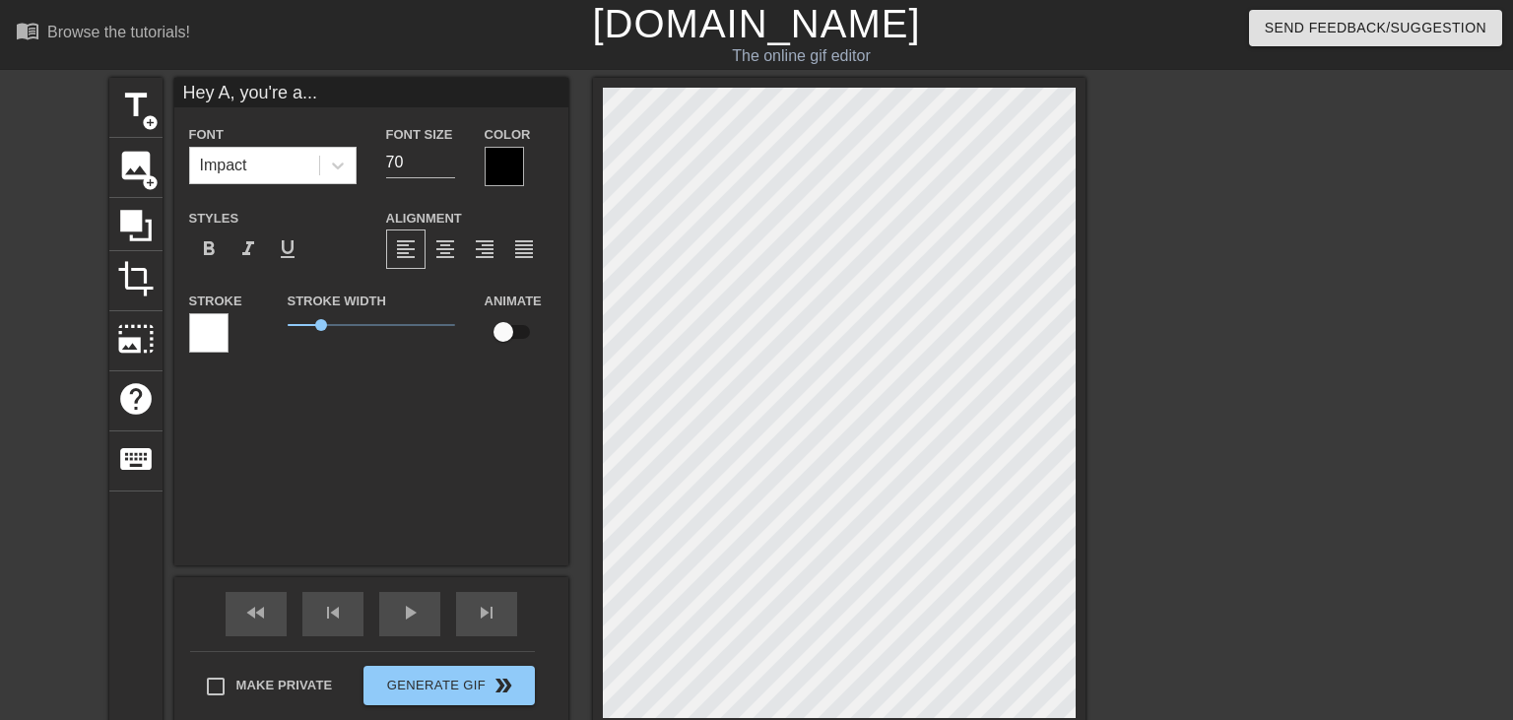
click at [1334, 327] on div at bounding box center [1257, 373] width 296 height 591
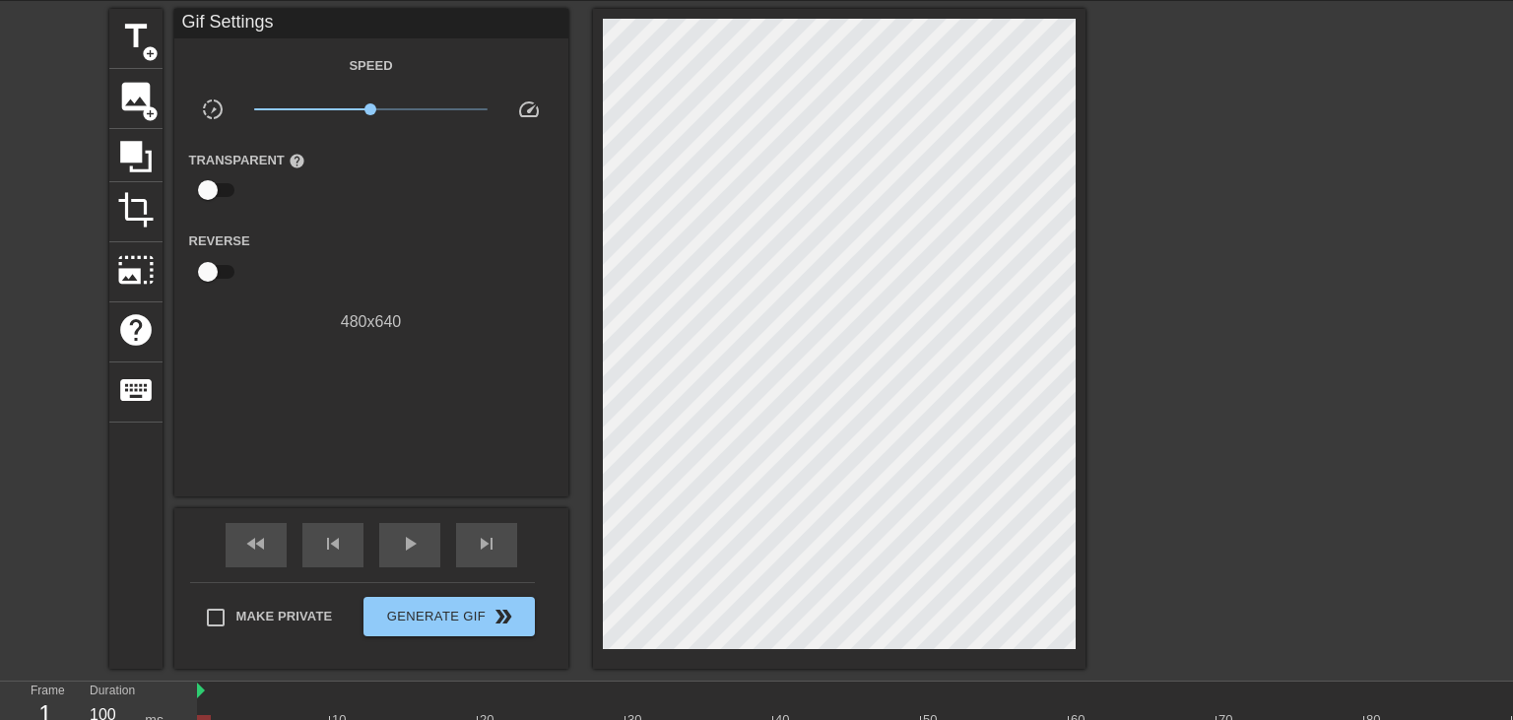
scroll to position [138, 0]
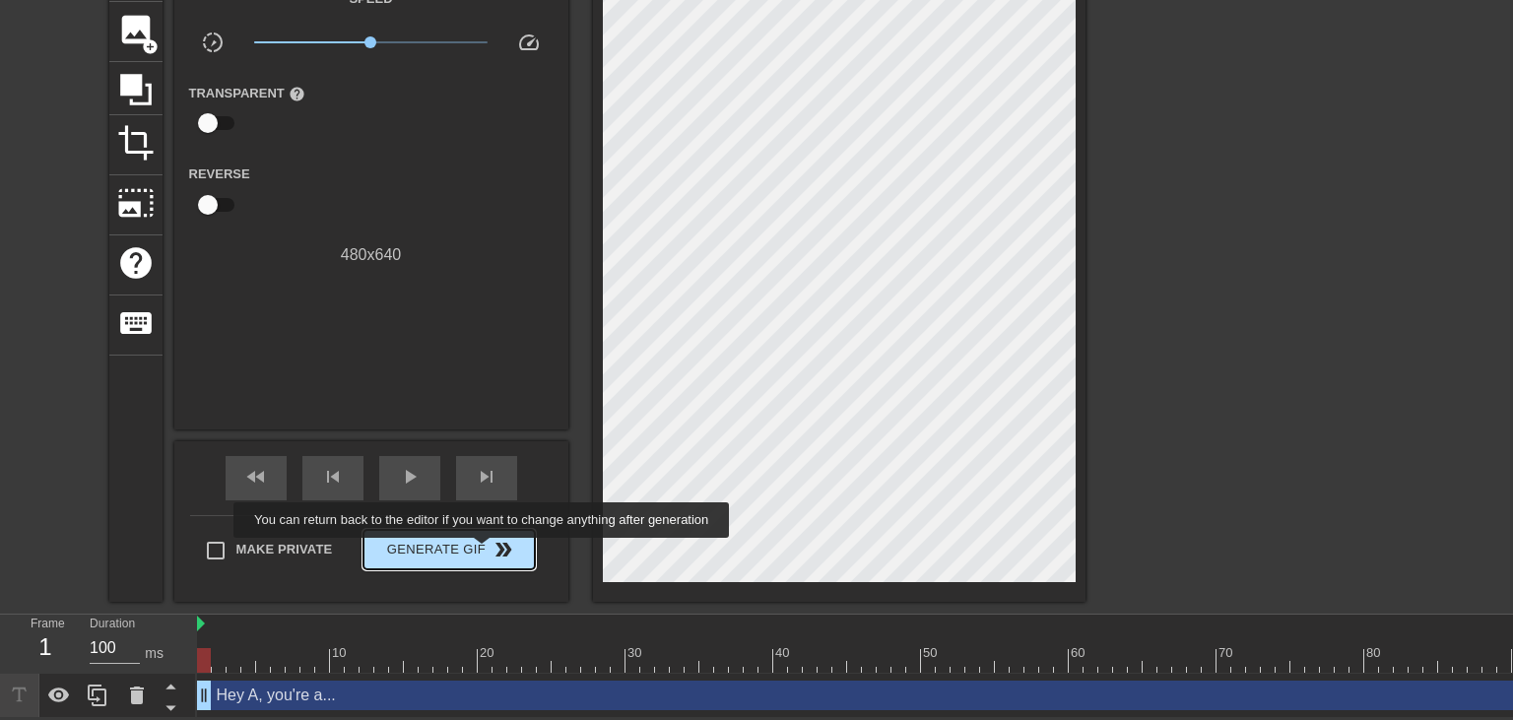
click at [484, 552] on span "Generate Gif double_arrow" at bounding box center [448, 550] width 155 height 24
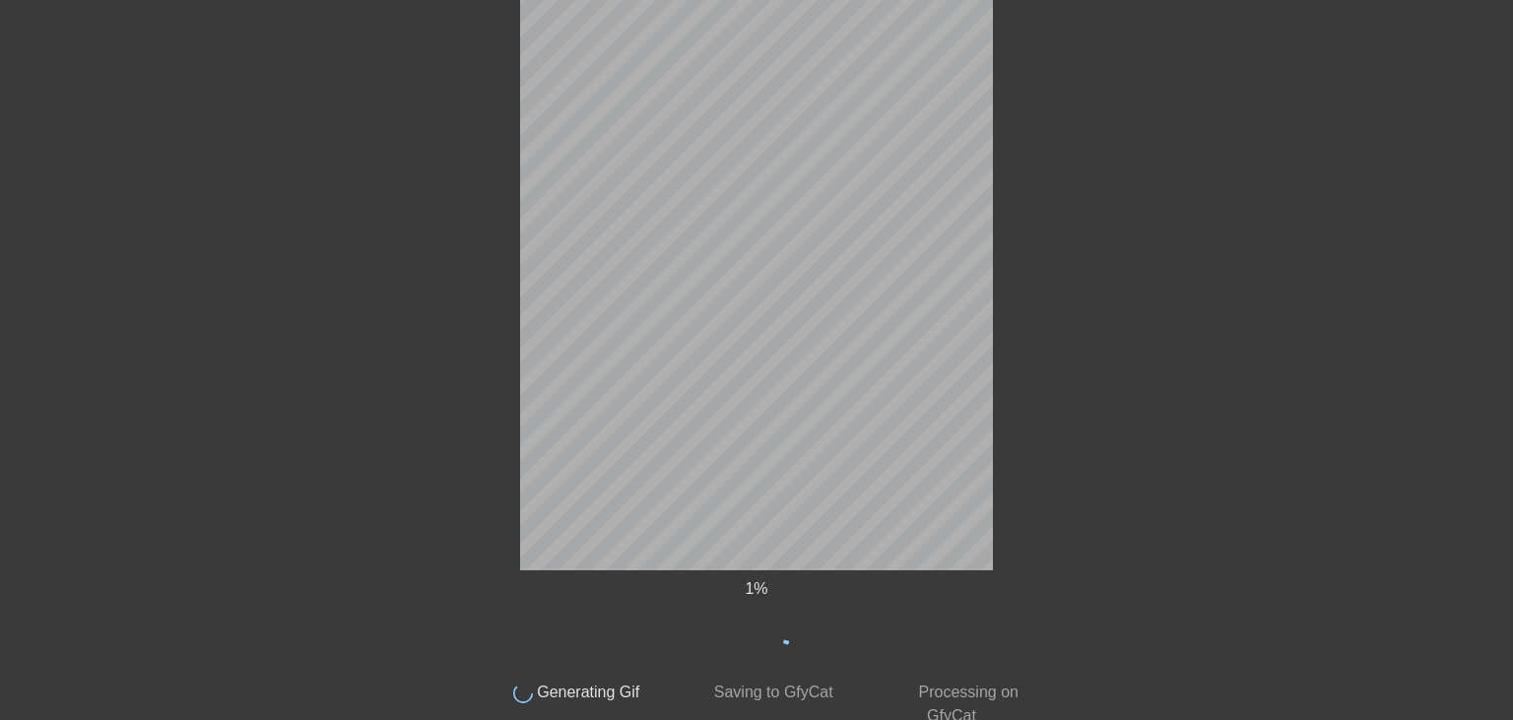
scroll to position [0, 0]
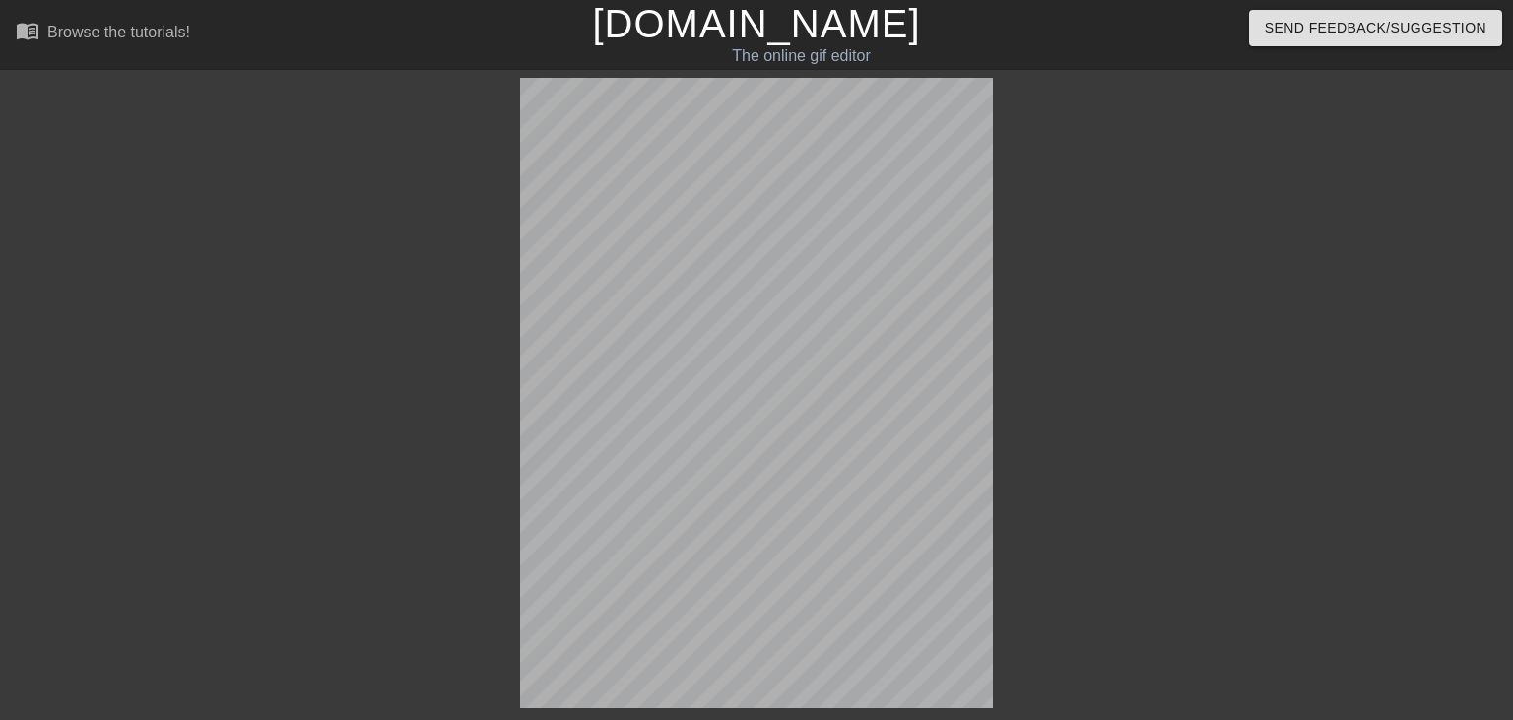
click at [1267, 460] on div at bounding box center [1206, 373] width 296 height 591
